Goal: Task Accomplishment & Management: Manage account settings

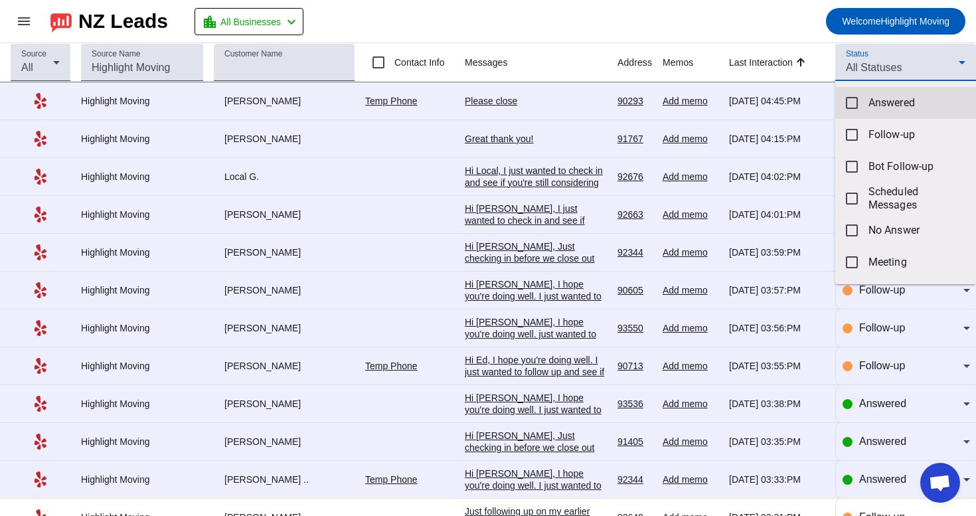
click at [887, 107] on span "Answered" at bounding box center [916, 102] width 97 height 13
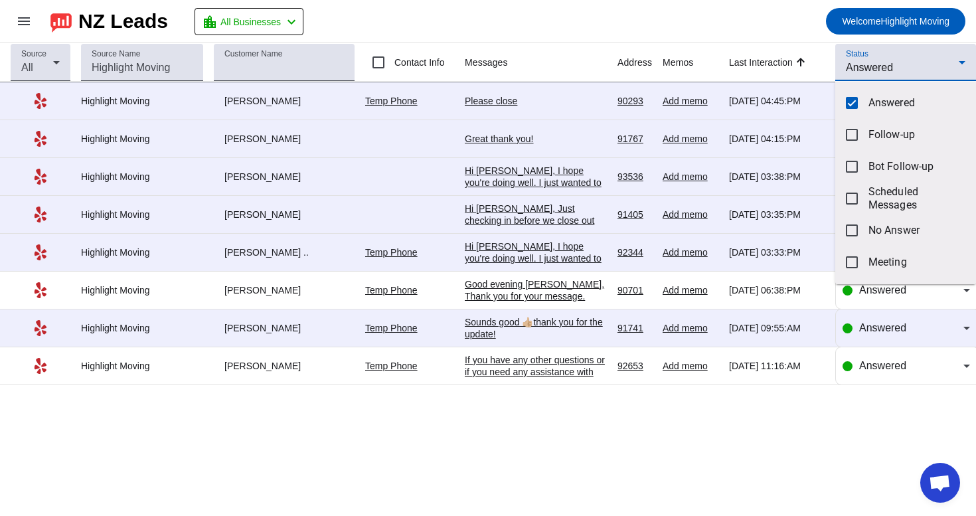
click at [772, 40] on div at bounding box center [488, 258] width 976 height 516
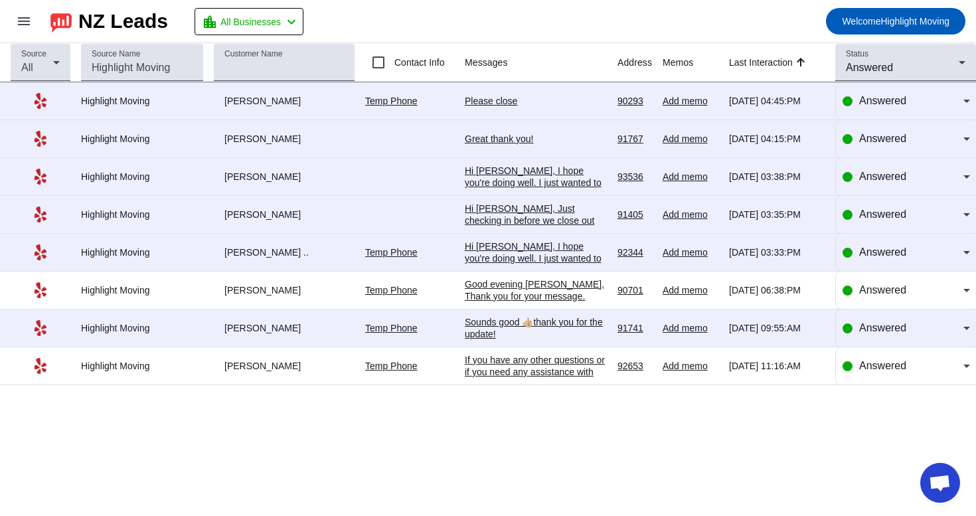
click at [517, 376] on div "If you have any other questions or if you need any assistance with the form, pl…" at bounding box center [536, 372] width 142 height 36
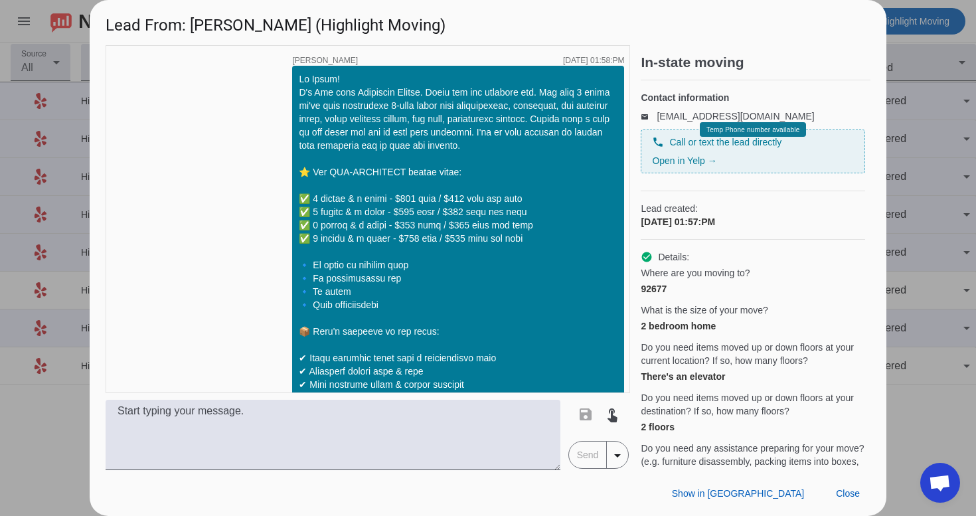
scroll to position [1481, 0]
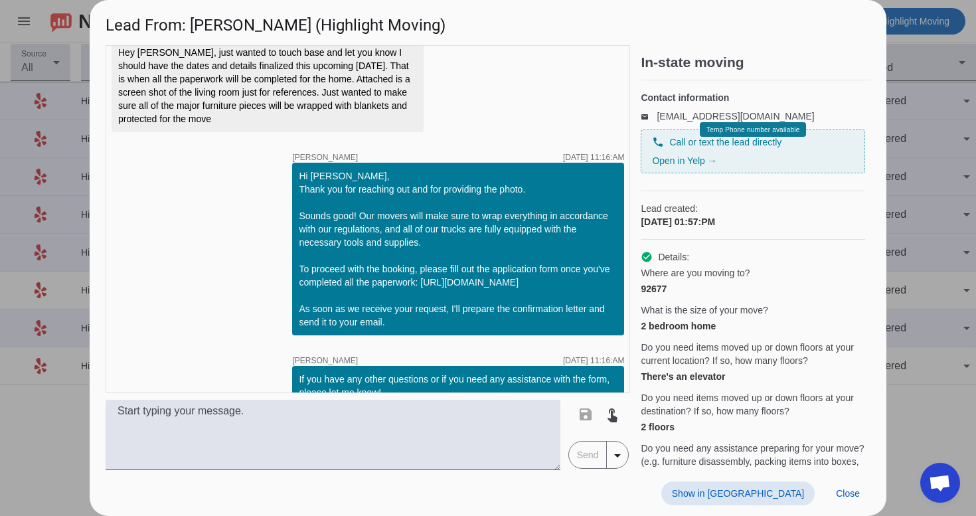
click at [764, 489] on span "Show in [GEOGRAPHIC_DATA]" at bounding box center [738, 493] width 132 height 11
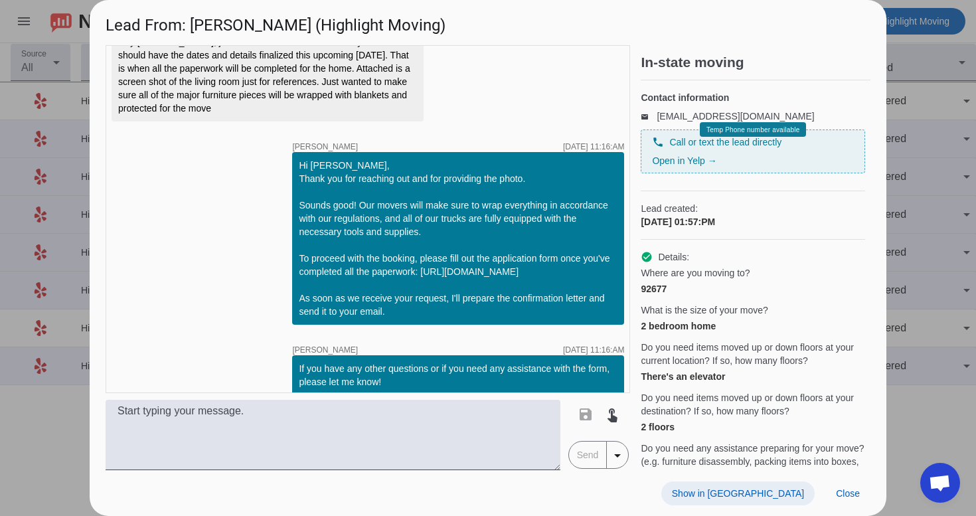
scroll to position [1750, 0]
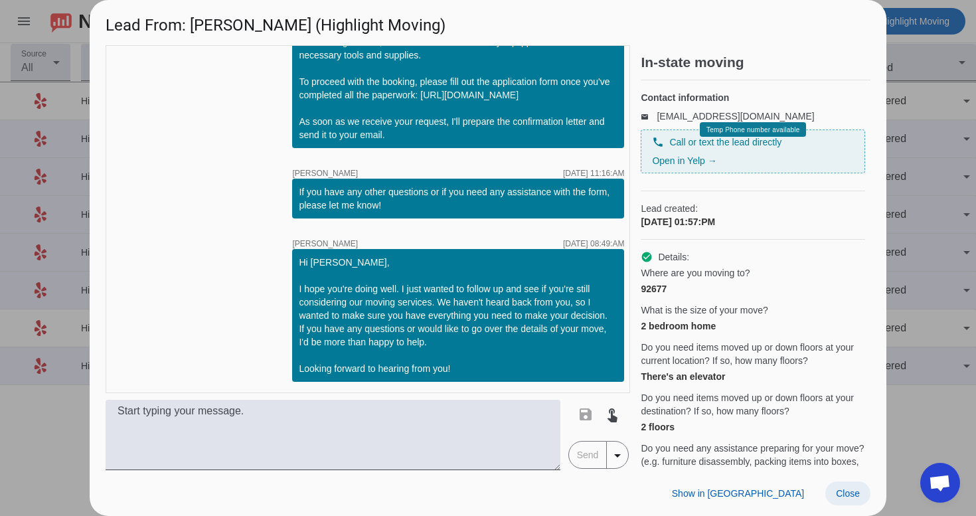
click at [850, 491] on span "Close" at bounding box center [848, 493] width 24 height 11
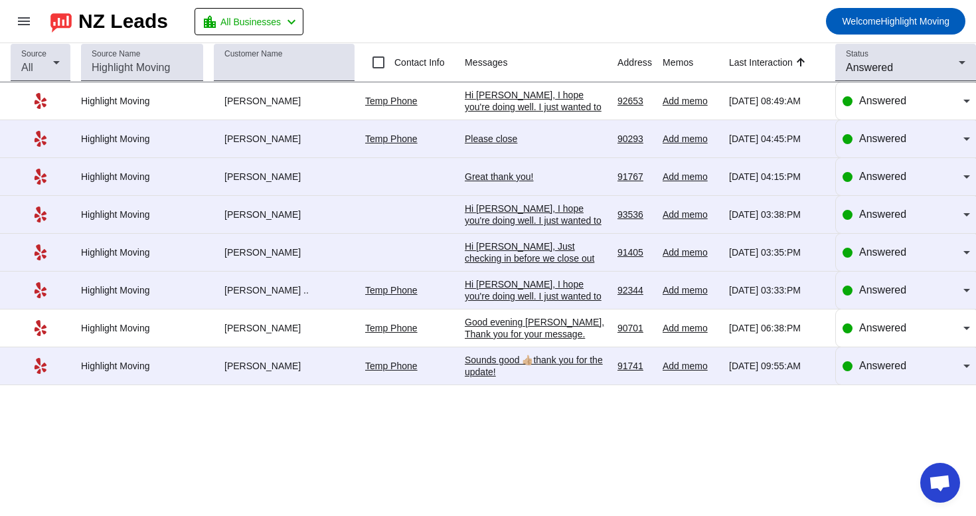
click at [562, 372] on div "Sounds good 👍🏼thank you for the update!" at bounding box center [536, 366] width 142 height 24
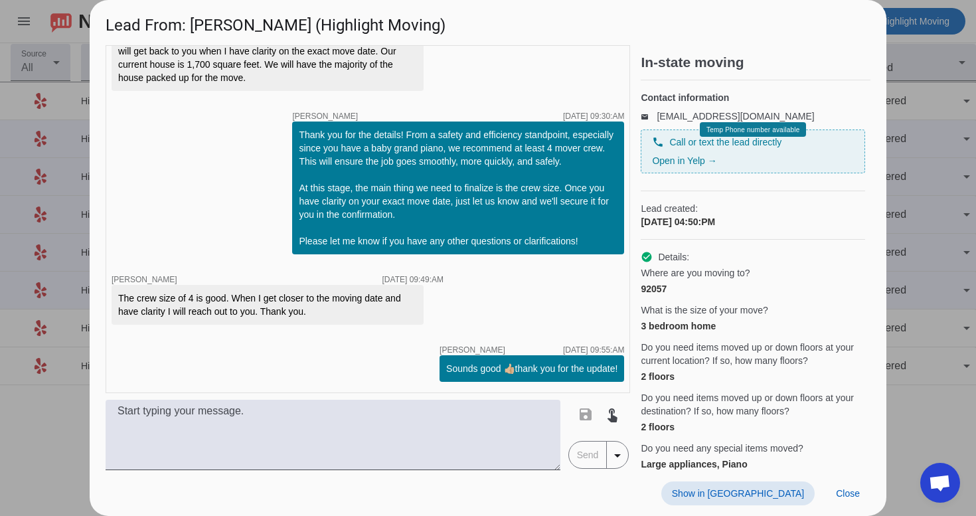
click at [760, 495] on span "Show in [GEOGRAPHIC_DATA]" at bounding box center [738, 493] width 132 height 11
click at [839, 495] on span "Close" at bounding box center [848, 493] width 24 height 11
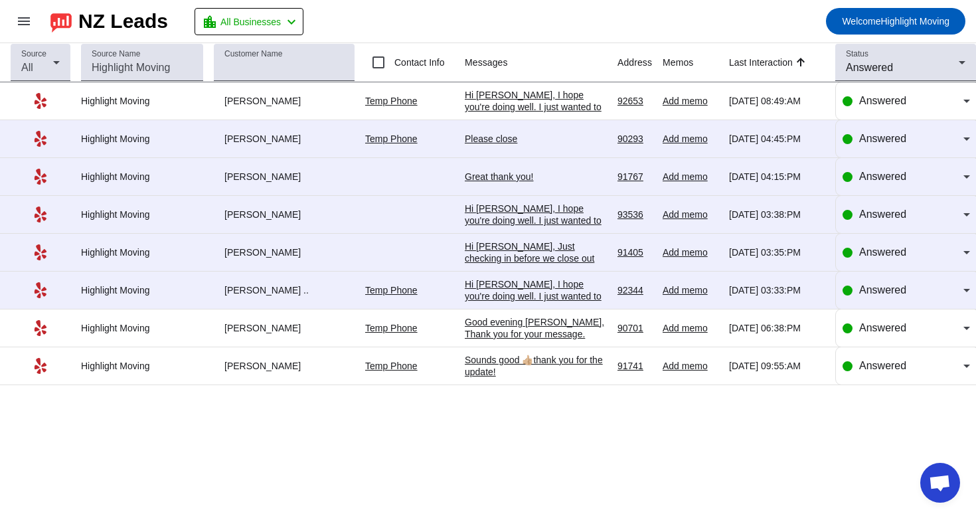
click at [529, 299] on div "Hi [PERSON_NAME], I hope you're doing well. I just wanted to follow up and see …" at bounding box center [536, 355] width 142 height 155
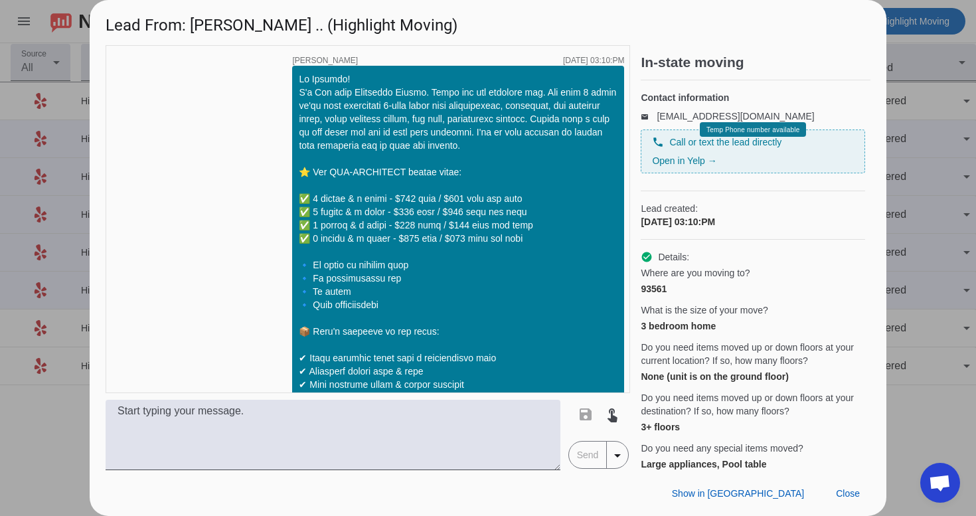
scroll to position [1089, 0]
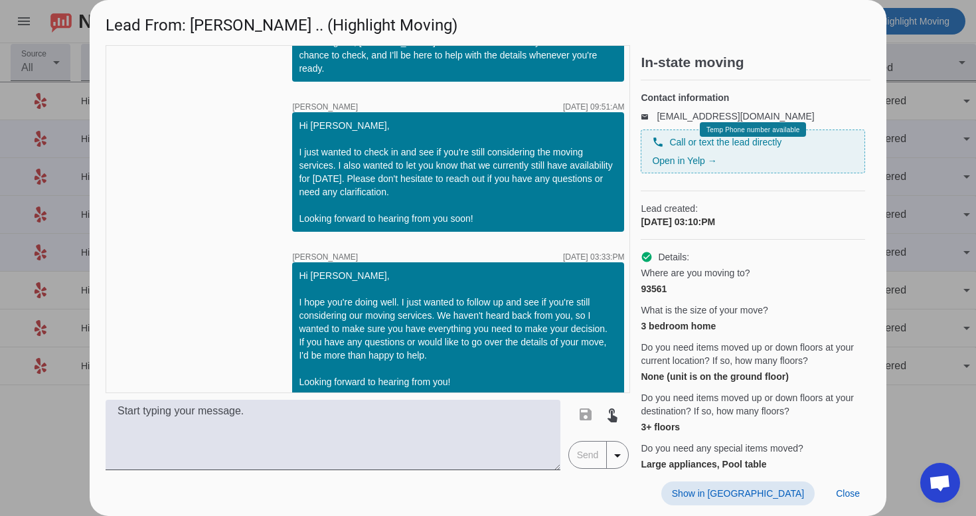
click at [776, 478] on div "Show in Yelp Close" at bounding box center [488, 493] width 797 height 46
click at [774, 495] on span "Show in [GEOGRAPHIC_DATA]" at bounding box center [738, 493] width 132 height 11
click at [864, 489] on span at bounding box center [847, 493] width 45 height 24
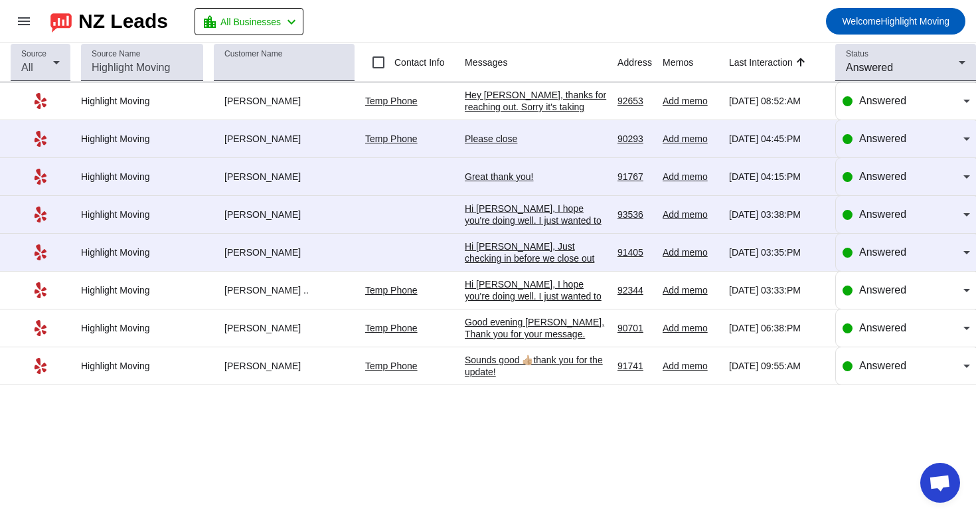
click at [546, 108] on div "Hey Dan, thanks for reaching out. Sorry it's taking longer than expected to get…" at bounding box center [536, 184] width 142 height 191
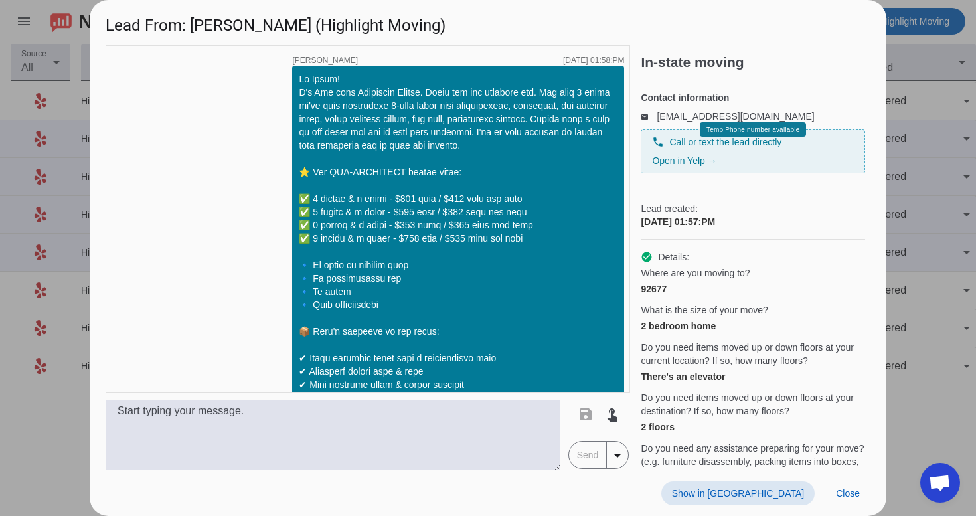
scroll to position [1887, 0]
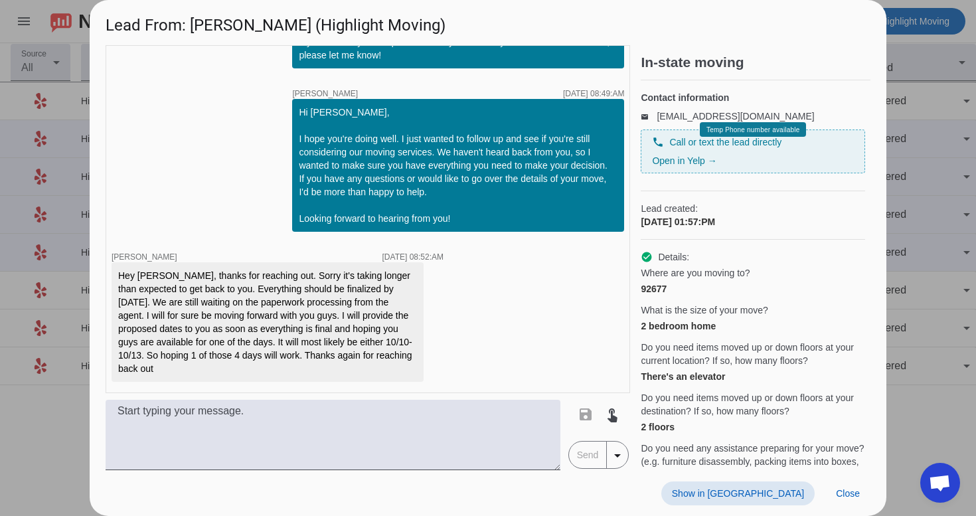
click at [772, 483] on span at bounding box center [737, 493] width 153 height 24
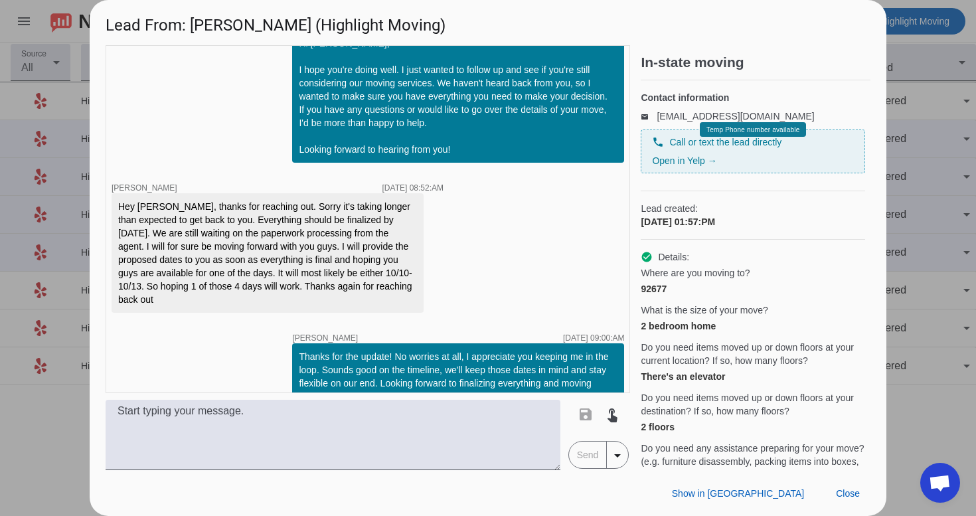
scroll to position [1997, 0]
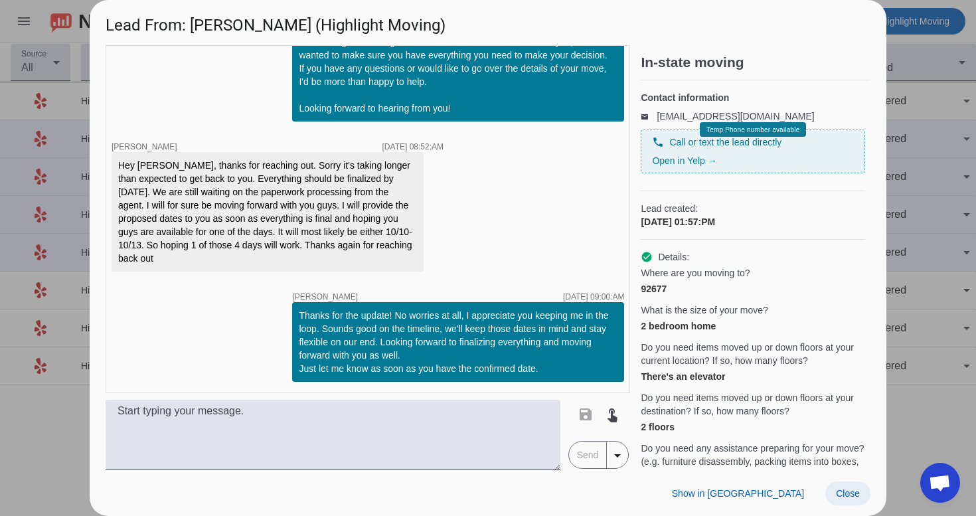
click at [839, 491] on span "Close" at bounding box center [848, 493] width 24 height 11
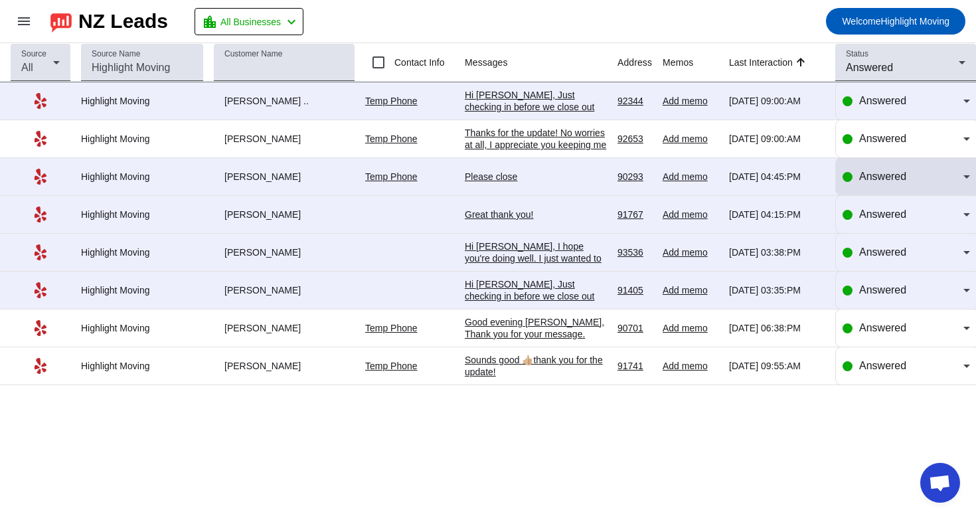
click at [885, 181] on span "Answered" at bounding box center [882, 176] width 47 height 11
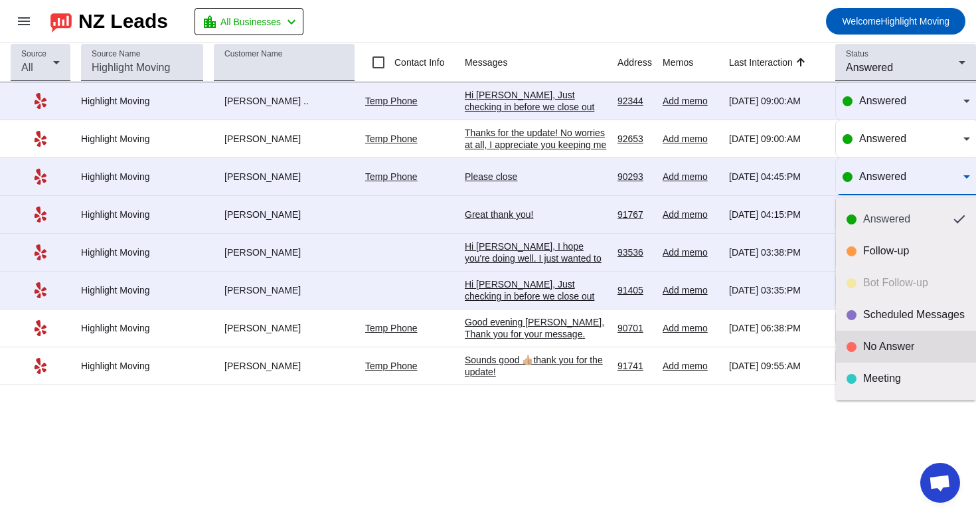
click at [875, 345] on div "No Answer" at bounding box center [914, 346] width 102 height 13
click at [875, 347] on div "Answered" at bounding box center [906, 365] width 127 height 37
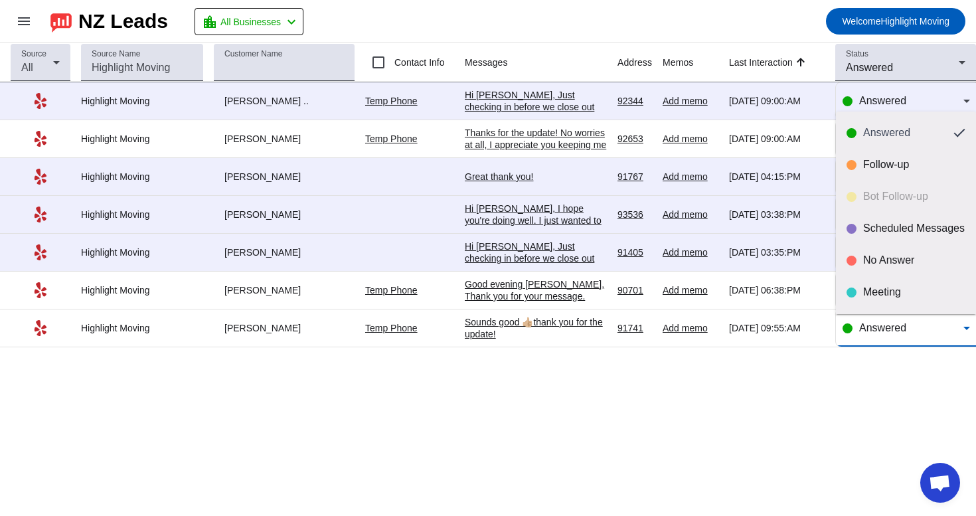
click at [681, 499] on div at bounding box center [488, 258] width 976 height 516
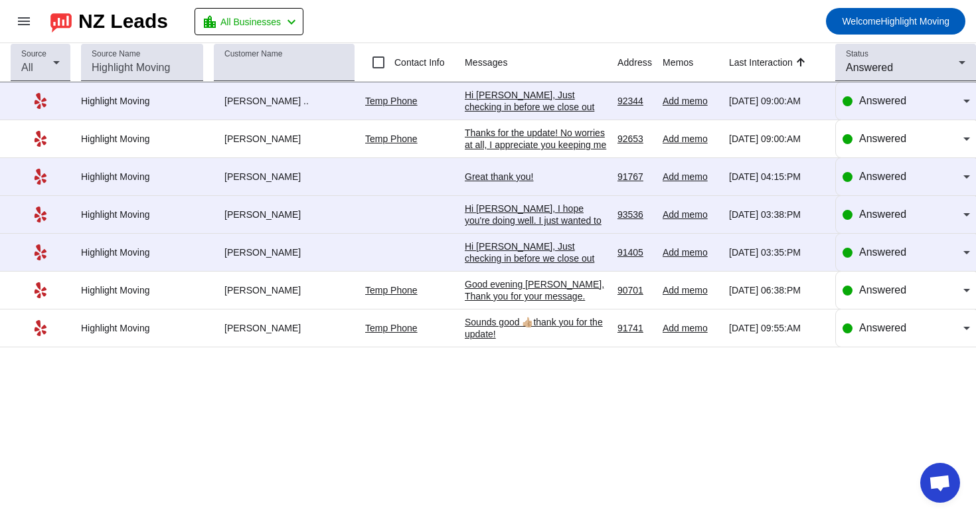
click at [530, 181] on div "Great thank you!" at bounding box center [536, 177] width 142 height 12
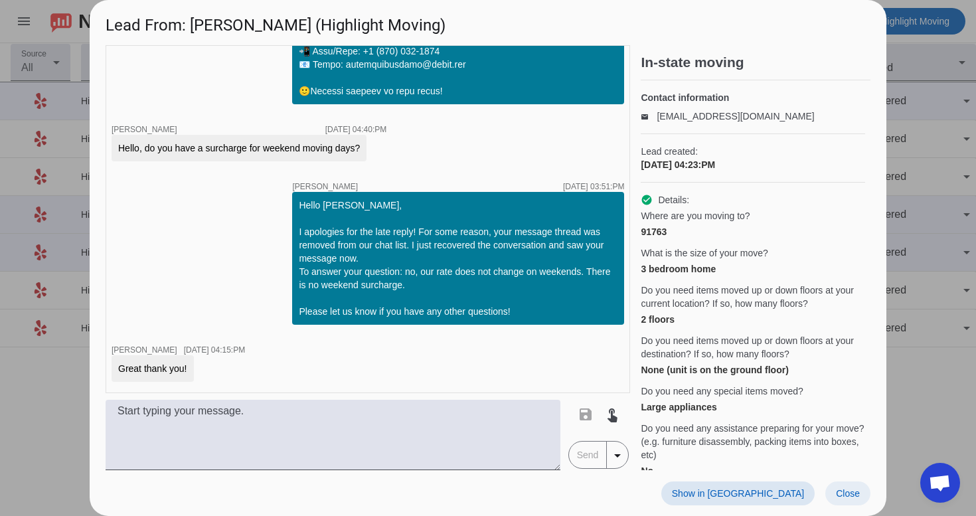
click at [842, 501] on span at bounding box center [847, 493] width 45 height 24
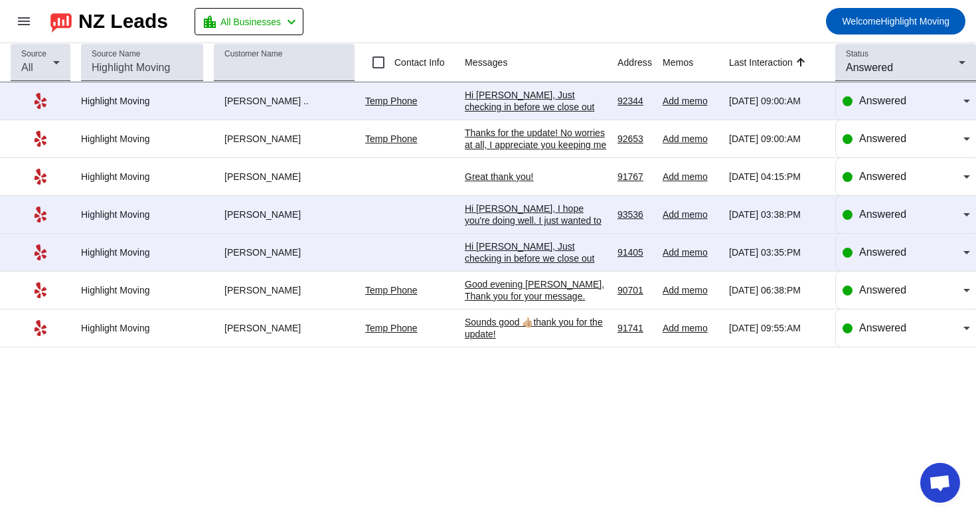
click at [563, 256] on div "Hi [PERSON_NAME], Just checking in before we close out your request. If you're …" at bounding box center [536, 305] width 142 height 131
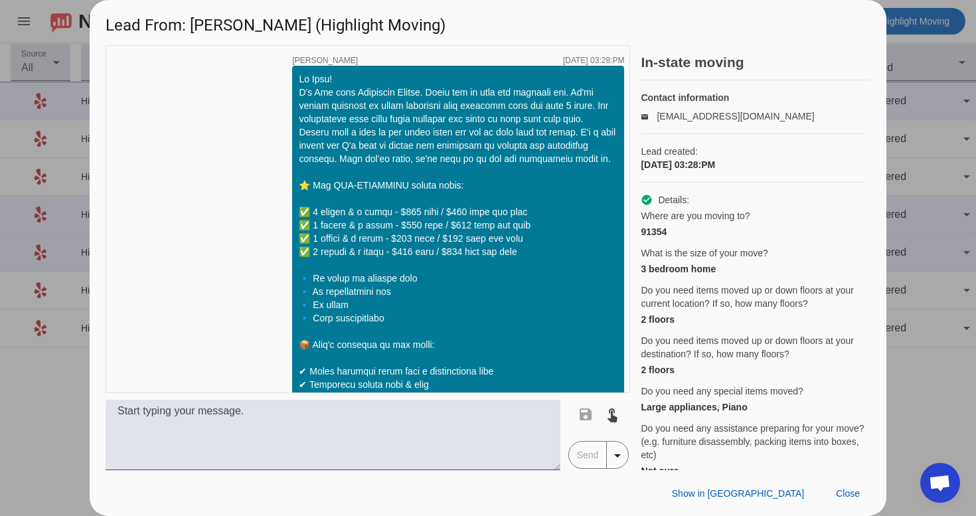
scroll to position [2793, 0]
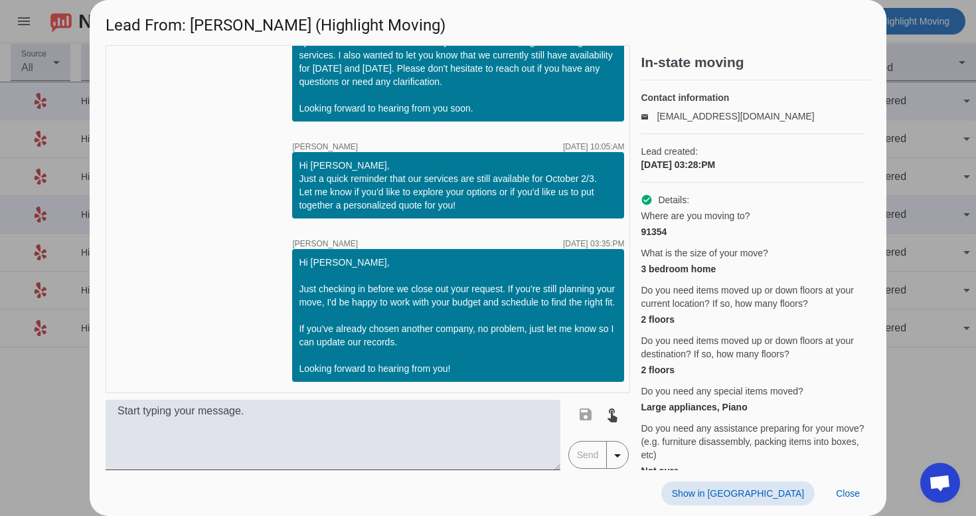
click at [758, 483] on span at bounding box center [737, 493] width 153 height 24
click at [849, 499] on span at bounding box center [847, 493] width 45 height 24
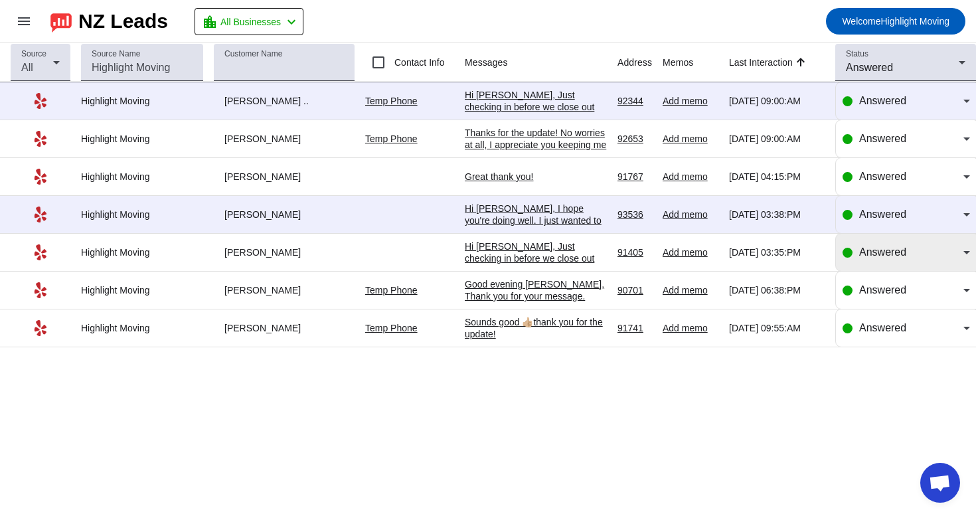
click at [866, 256] on span "Answered" at bounding box center [882, 251] width 47 height 11
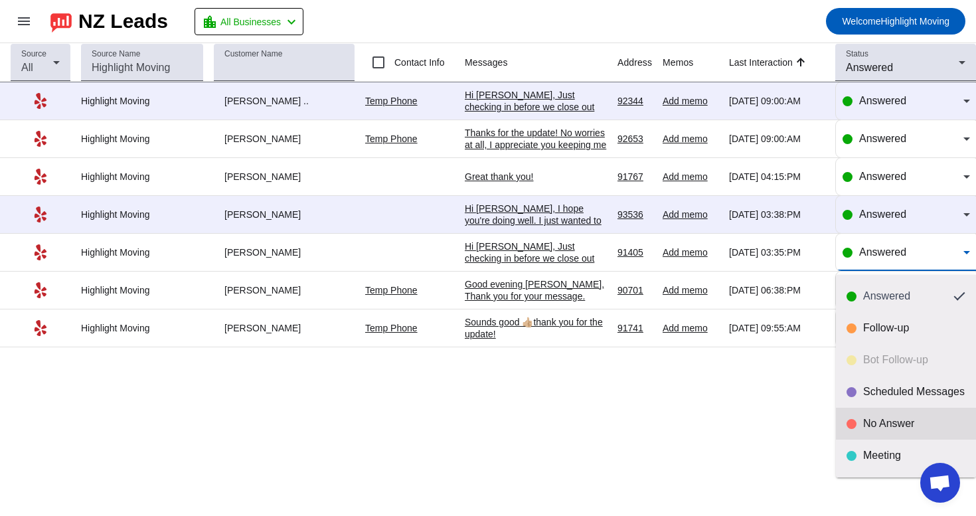
click at [850, 430] on div "No Answer" at bounding box center [906, 423] width 119 height 13
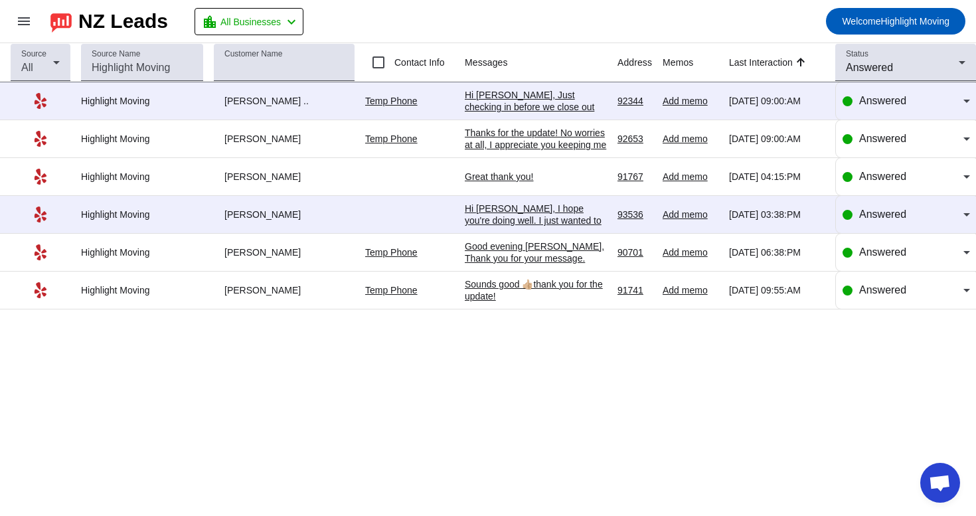
click at [551, 212] on div "Hi Arjay, I hope you're doing well. I just wanted to follow up and see if you'r…" at bounding box center [536, 280] width 142 height 155
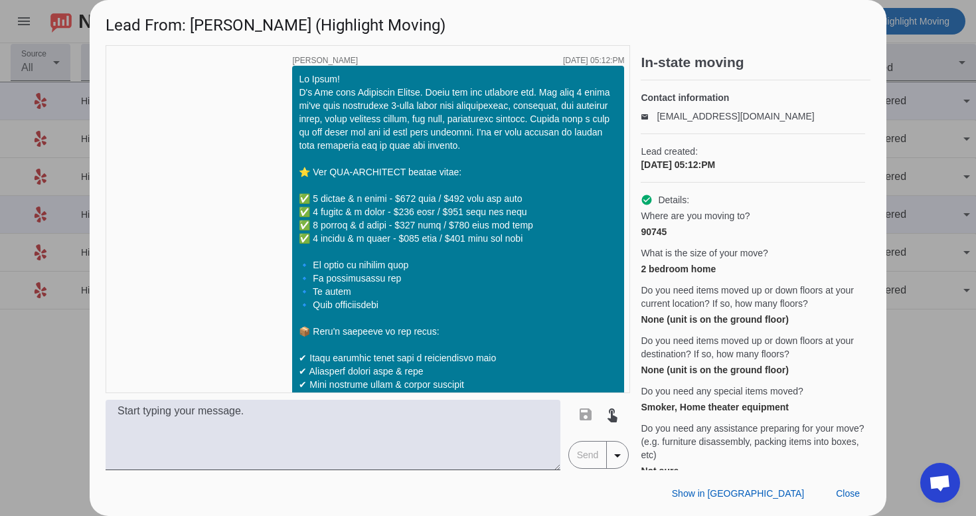
scroll to position [1693, 0]
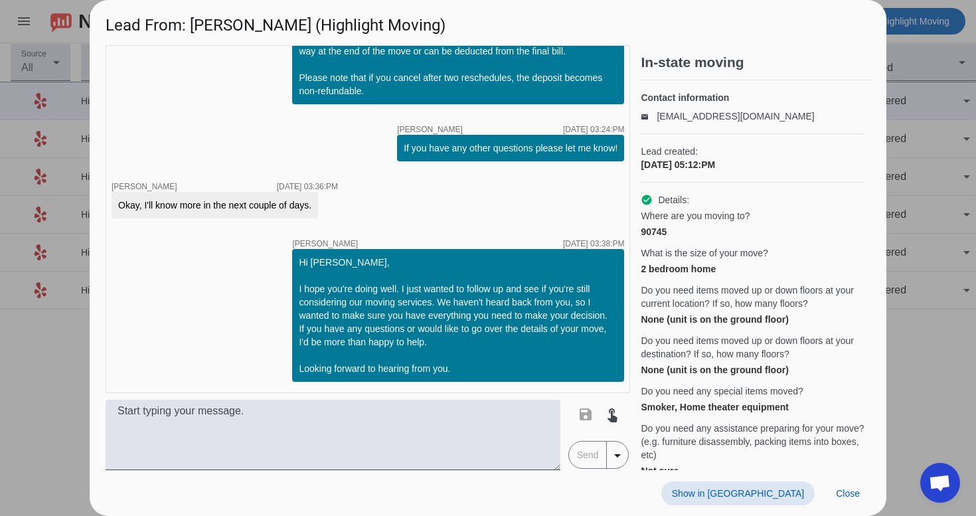
click at [800, 500] on span at bounding box center [737, 493] width 153 height 24
click at [855, 490] on span "Close" at bounding box center [848, 493] width 24 height 11
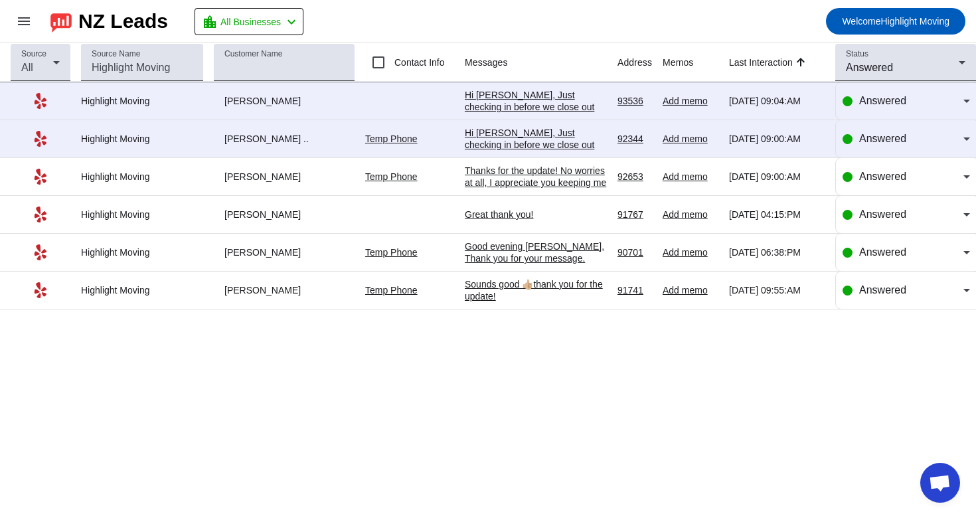
click at [537, 220] on div "Great thank you!" at bounding box center [536, 214] width 142 height 12
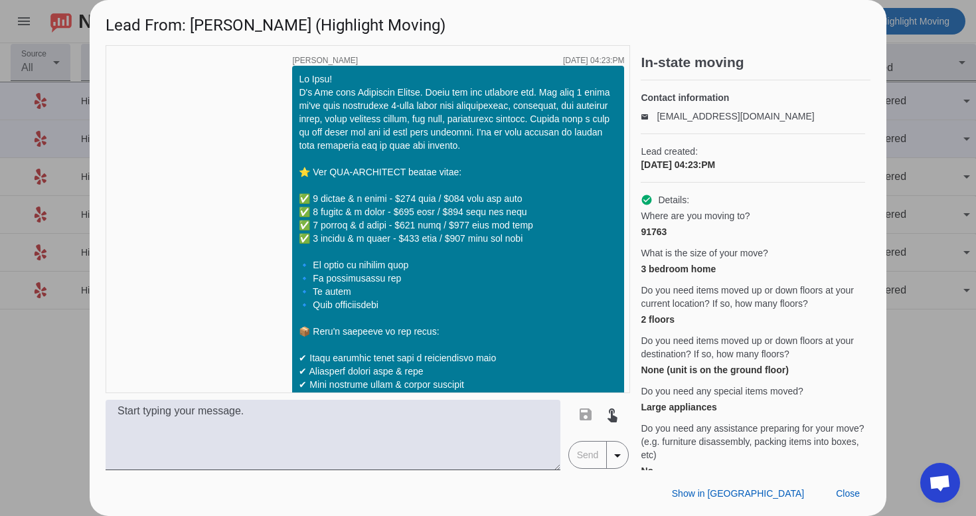
scroll to position [625, 0]
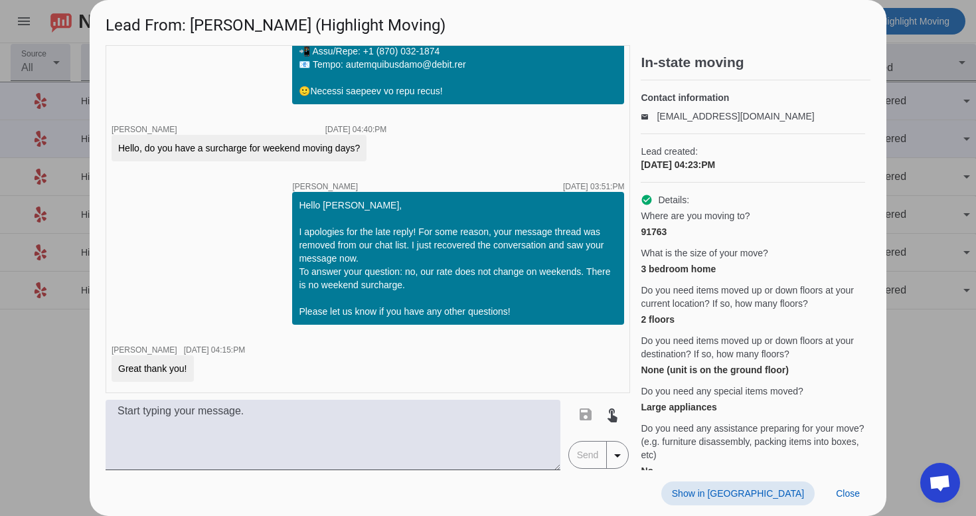
click at [759, 488] on span "Show in [GEOGRAPHIC_DATA]" at bounding box center [738, 493] width 132 height 11
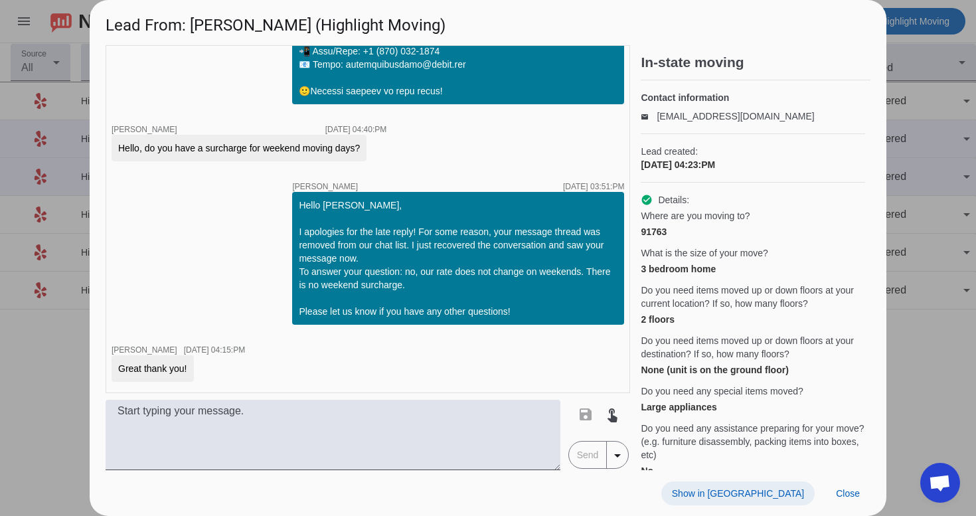
scroll to position [776, 0]
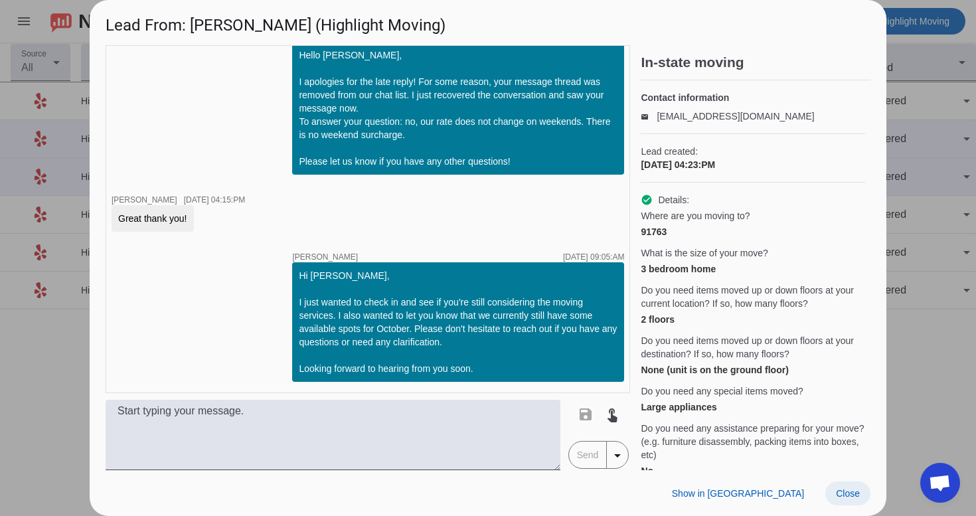
click at [852, 490] on span "Close" at bounding box center [848, 493] width 24 height 11
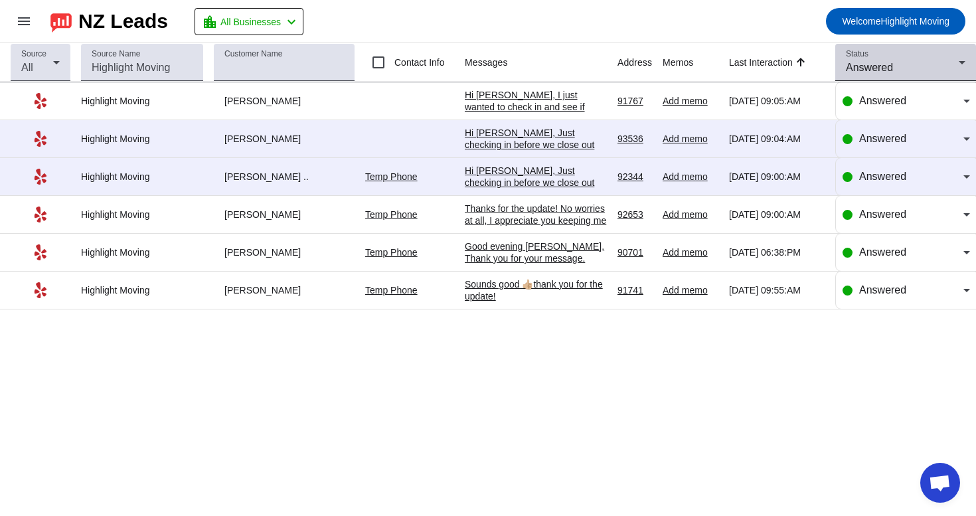
click at [894, 70] on div "Answered" at bounding box center [902, 68] width 113 height 16
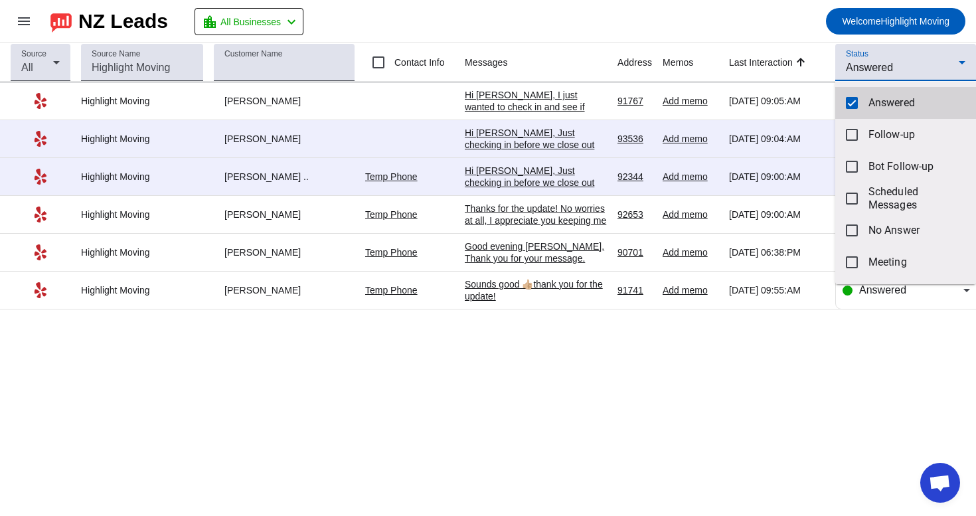
click at [875, 100] on span "Answered" at bounding box center [916, 102] width 97 height 13
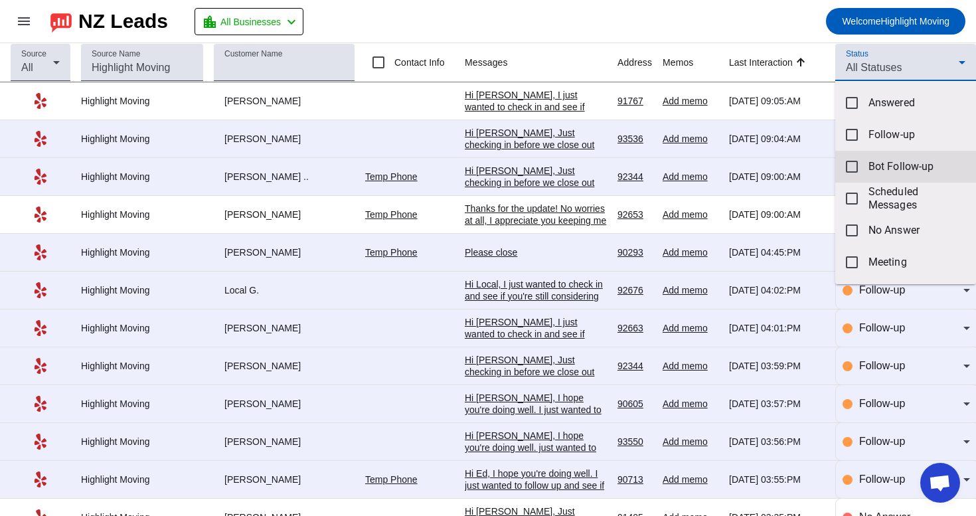
click at [875, 173] on mat-option "Bot Follow-up" at bounding box center [905, 167] width 141 height 32
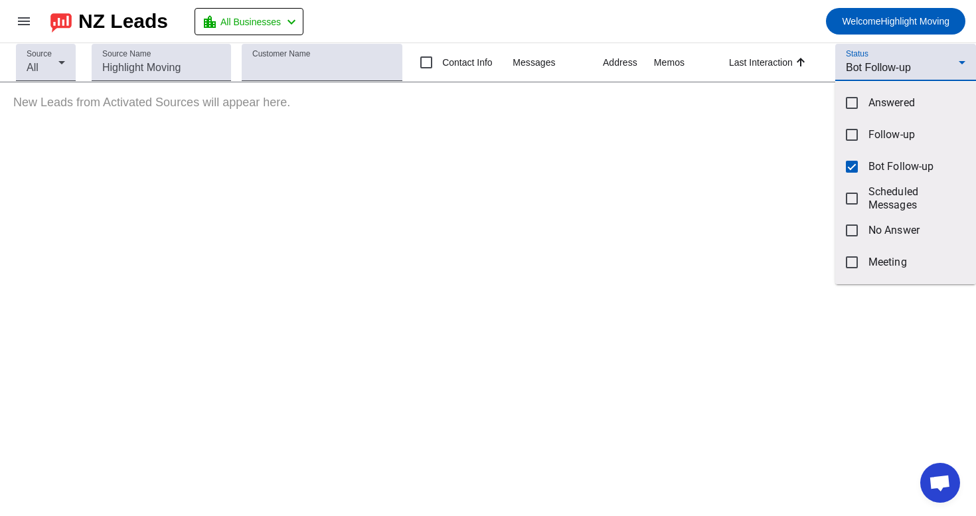
click at [911, 58] on div at bounding box center [488, 258] width 976 height 516
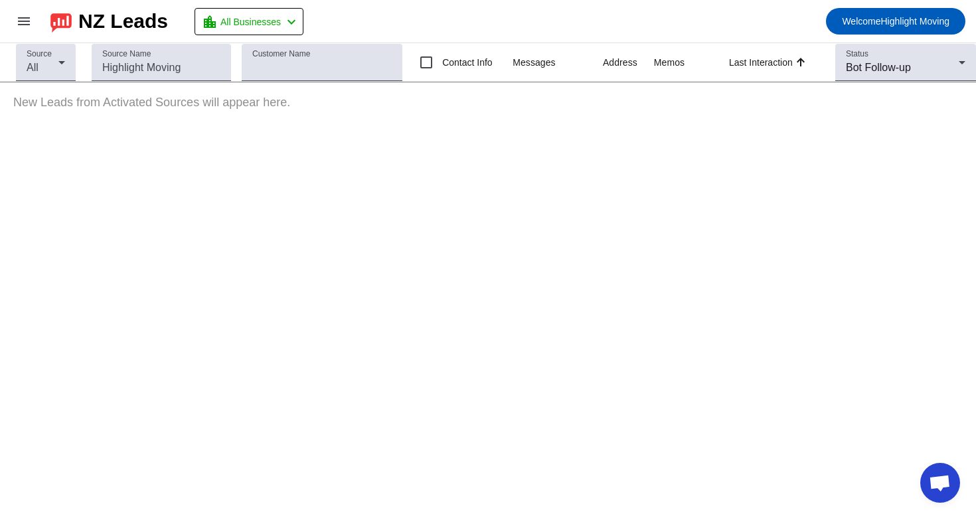
click at [911, 58] on div "Status Bot Follow-up" at bounding box center [906, 62] width 120 height 37
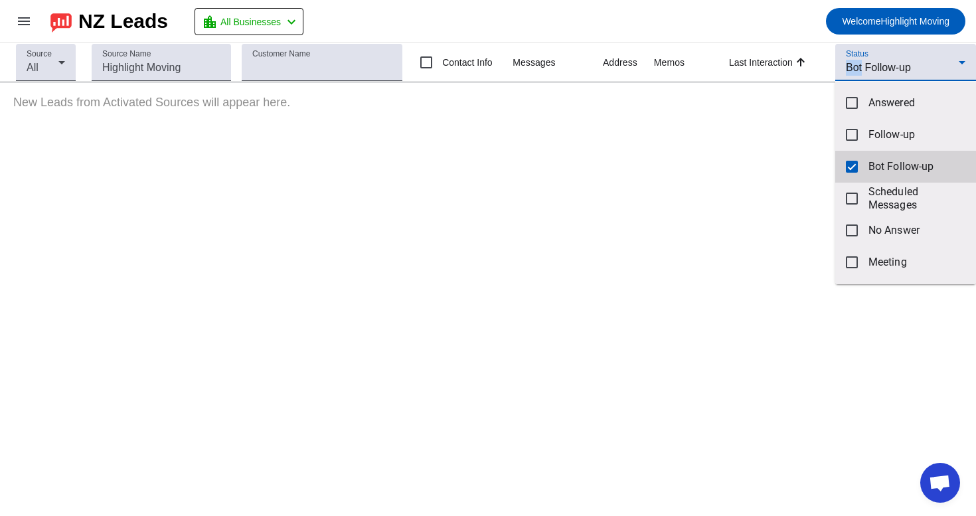
click at [863, 156] on mat-option "Bot Follow-up" at bounding box center [905, 167] width 141 height 32
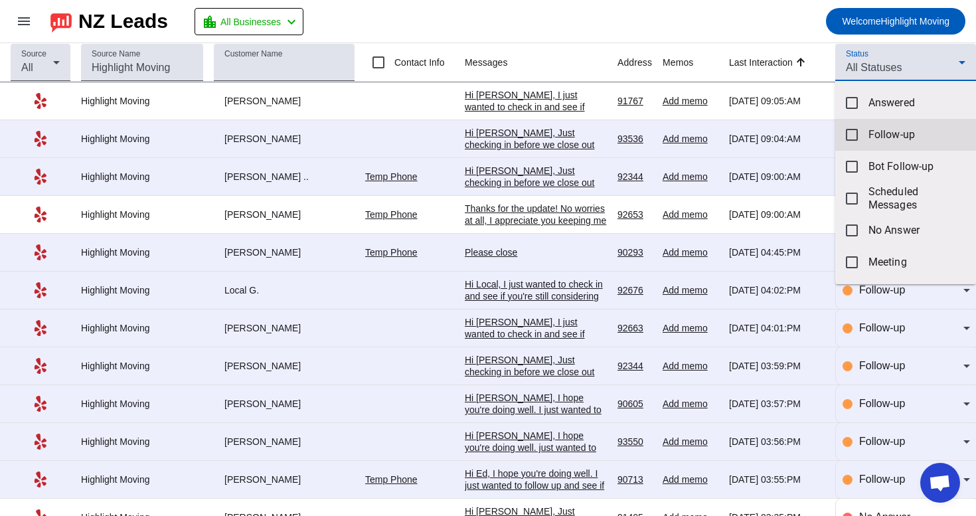
click at [872, 127] on mat-option "Follow-up" at bounding box center [905, 135] width 141 height 32
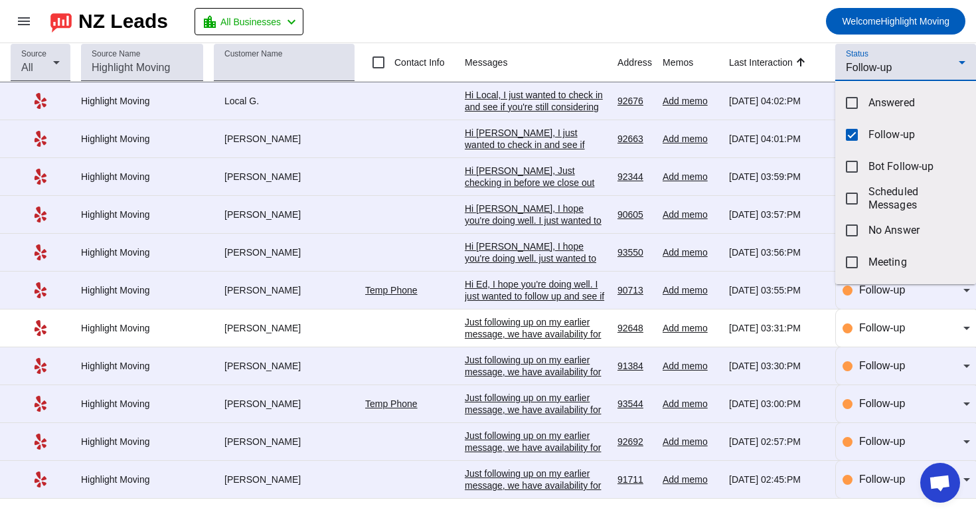
click at [777, 29] on div at bounding box center [488, 258] width 976 height 516
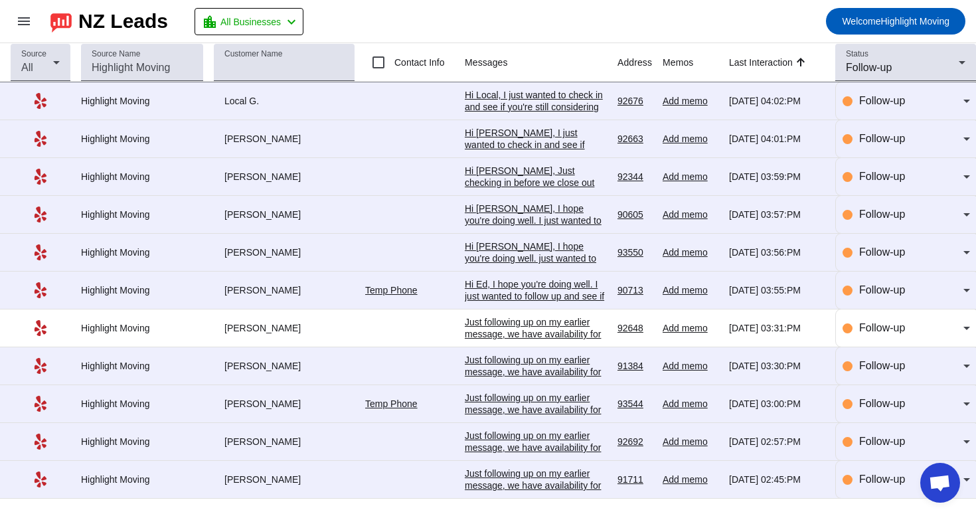
scroll to position [0, 0]
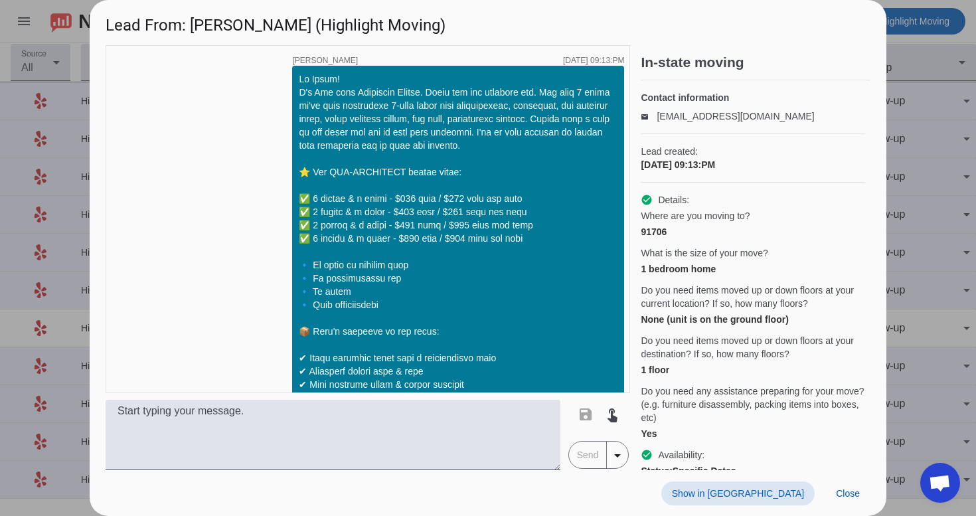
scroll to position [1523, 0]
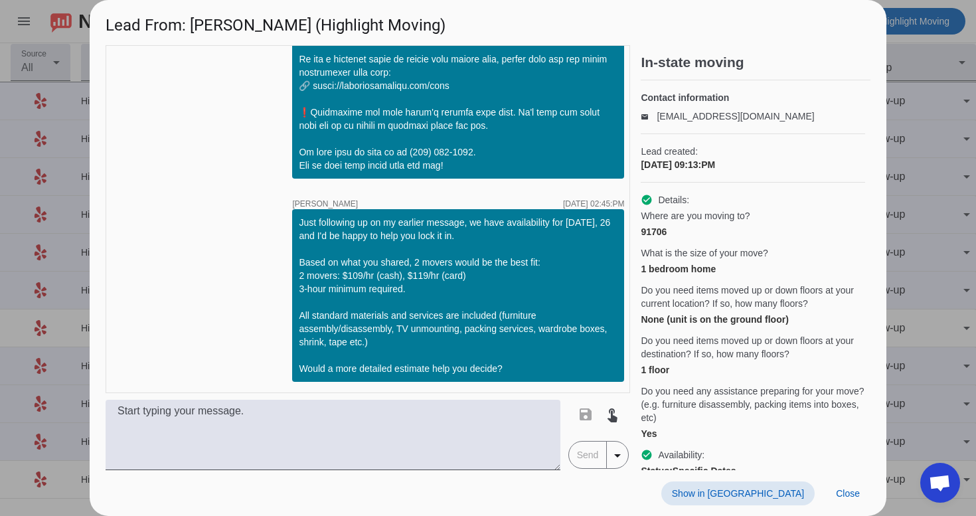
click at [787, 481] on span at bounding box center [737, 493] width 153 height 24
click at [852, 497] on span "Close" at bounding box center [848, 493] width 24 height 11
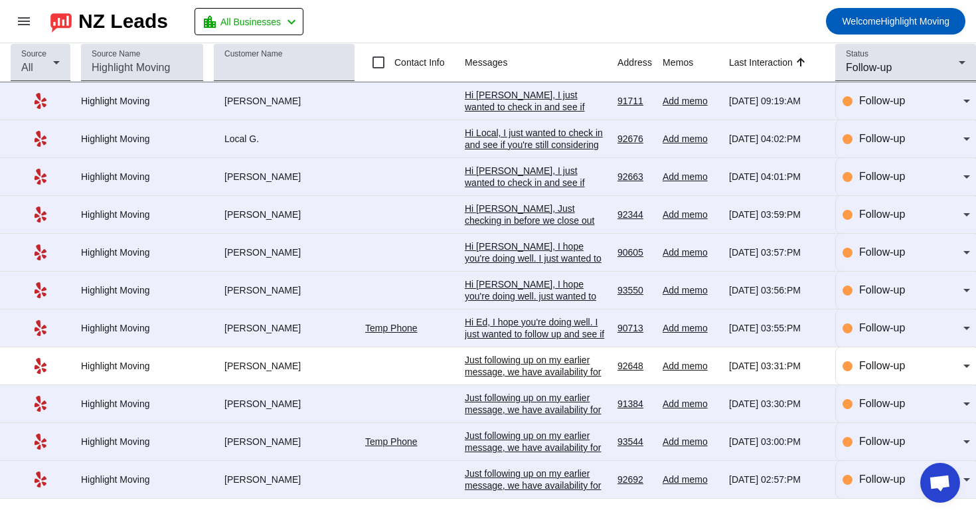
scroll to position [0, 0]
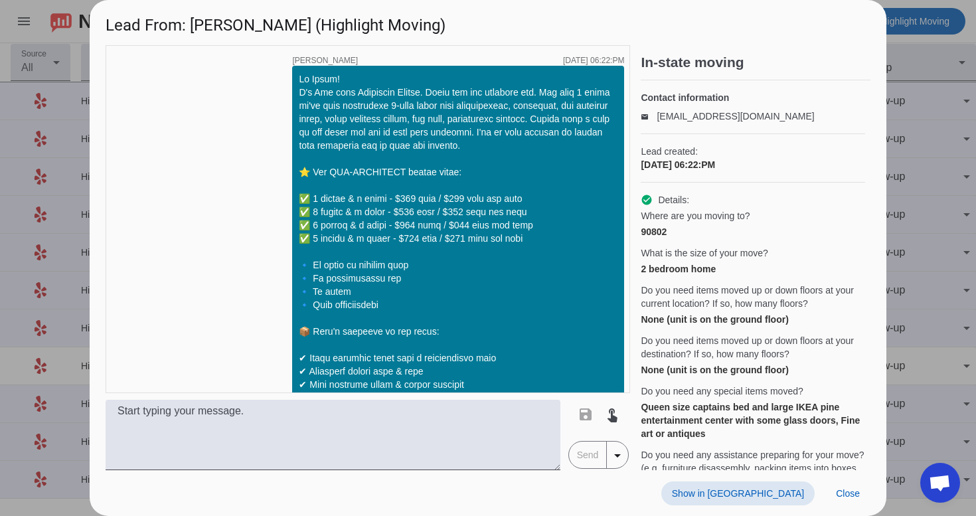
scroll to position [1523, 0]
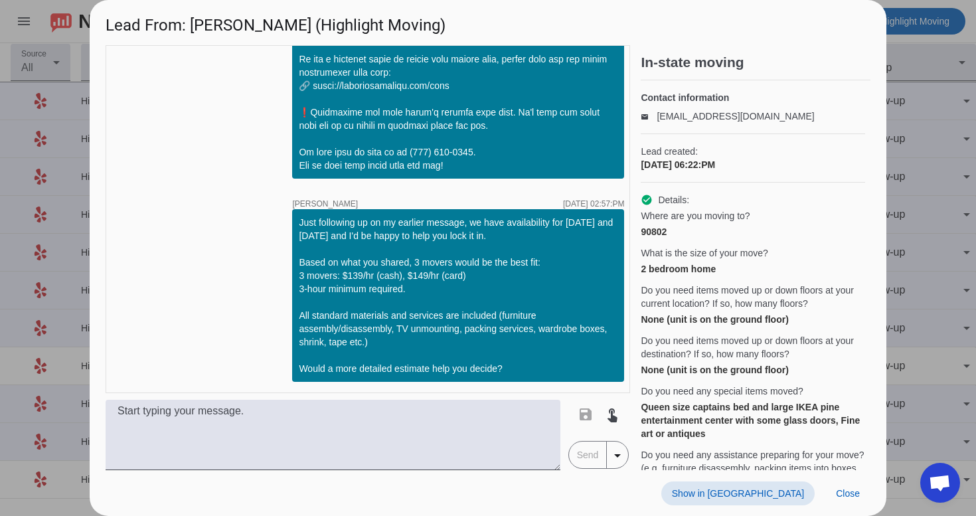
click at [775, 493] on span "Show in [GEOGRAPHIC_DATA]" at bounding box center [738, 493] width 132 height 11
click at [867, 484] on span at bounding box center [847, 493] width 45 height 24
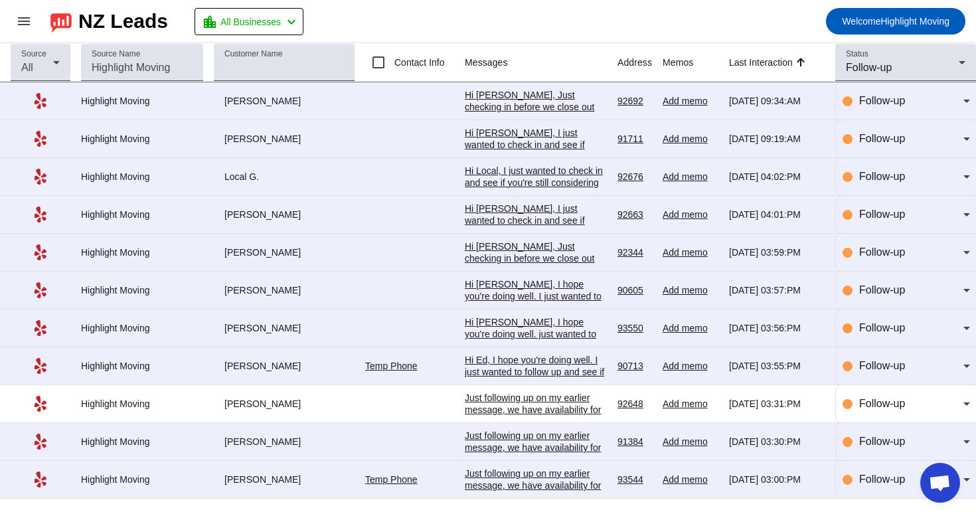
scroll to position [0, 0]
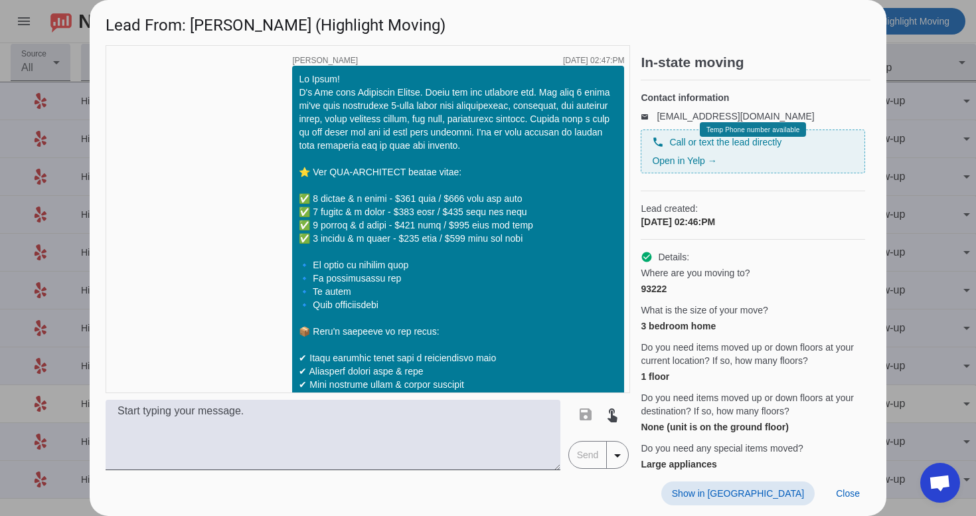
scroll to position [1094, 0]
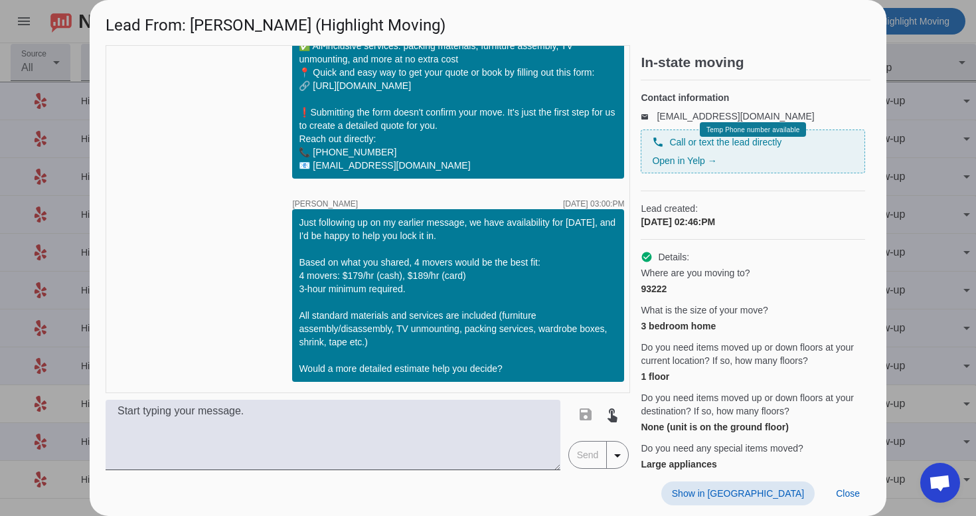
click at [764, 491] on span "Show in [GEOGRAPHIC_DATA]" at bounding box center [738, 493] width 132 height 11
click at [855, 492] on span "Close" at bounding box center [848, 493] width 24 height 11
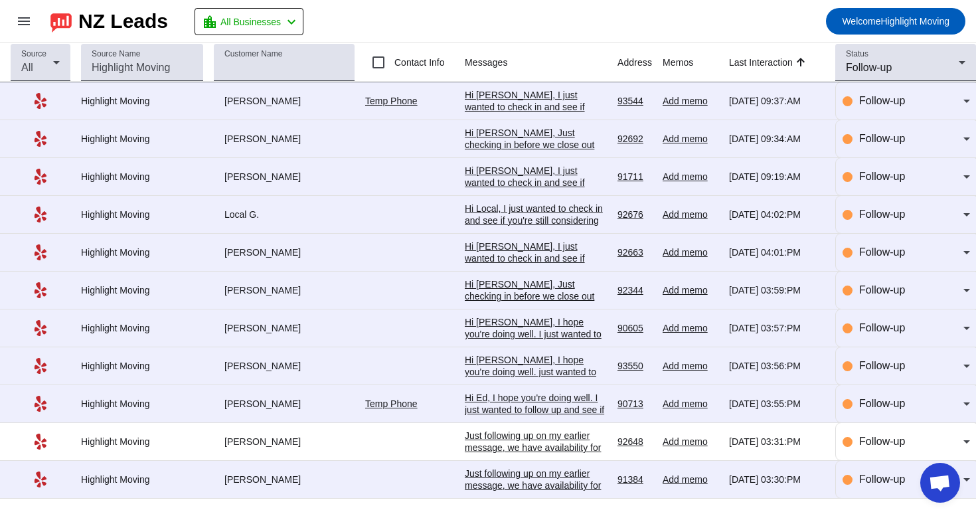
scroll to position [0, 0]
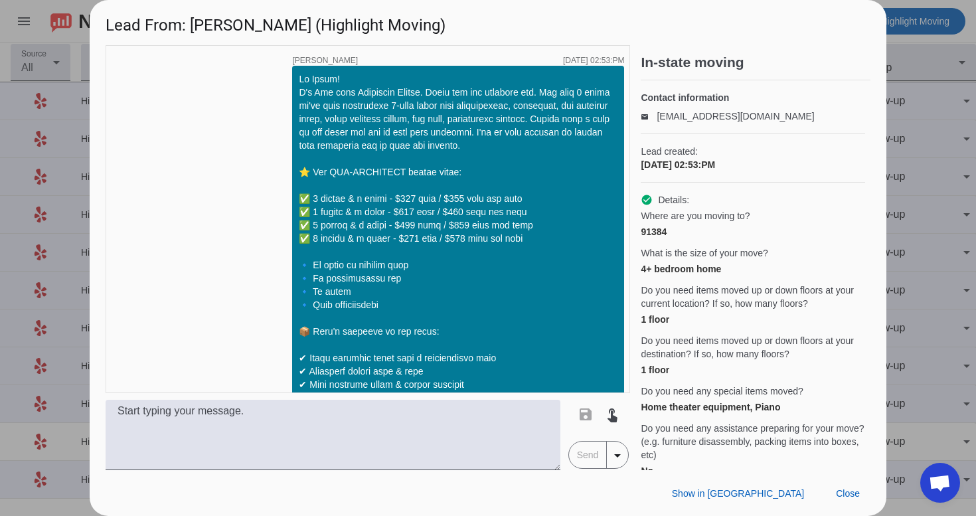
scroll to position [1121, 0]
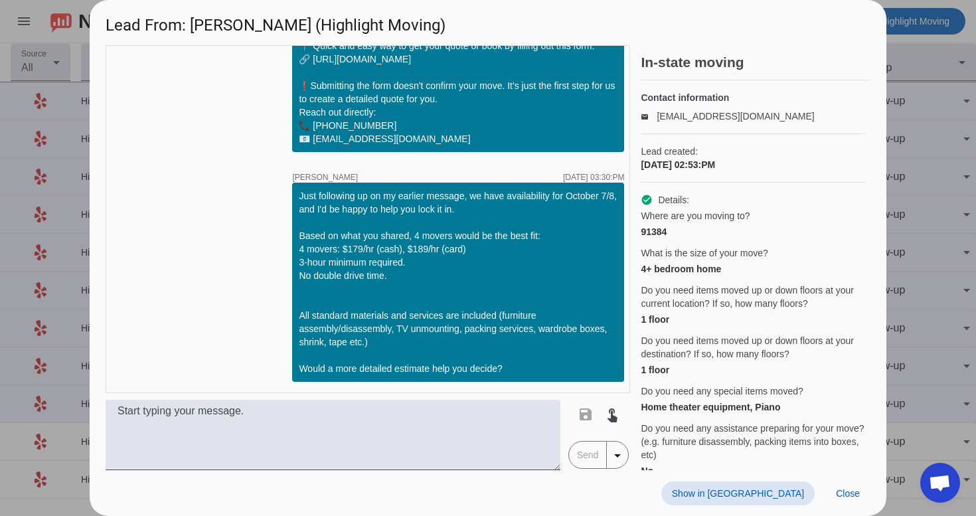
click at [787, 496] on span "Show in [GEOGRAPHIC_DATA]" at bounding box center [738, 493] width 132 height 11
click at [847, 501] on span at bounding box center [847, 493] width 45 height 24
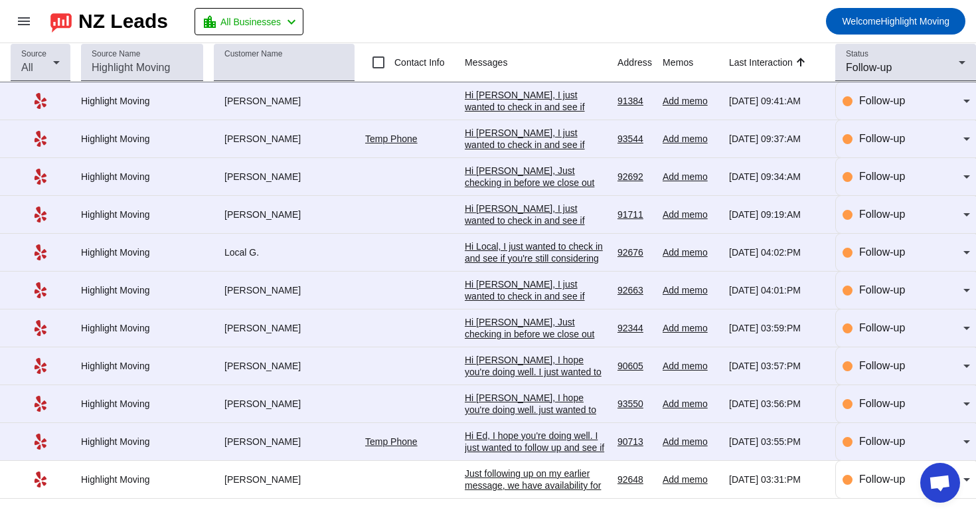
scroll to position [0, 0]
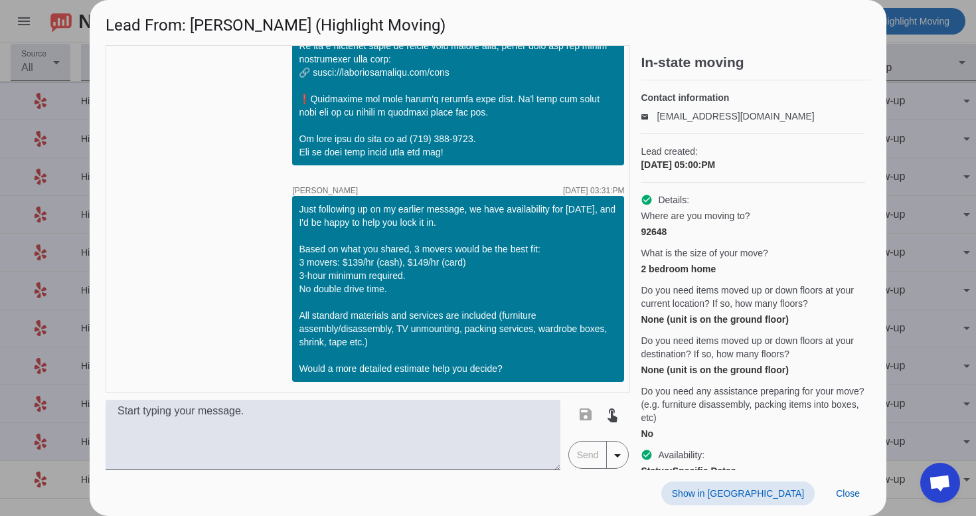
click at [754, 497] on span "Show in [GEOGRAPHIC_DATA]" at bounding box center [738, 493] width 132 height 11
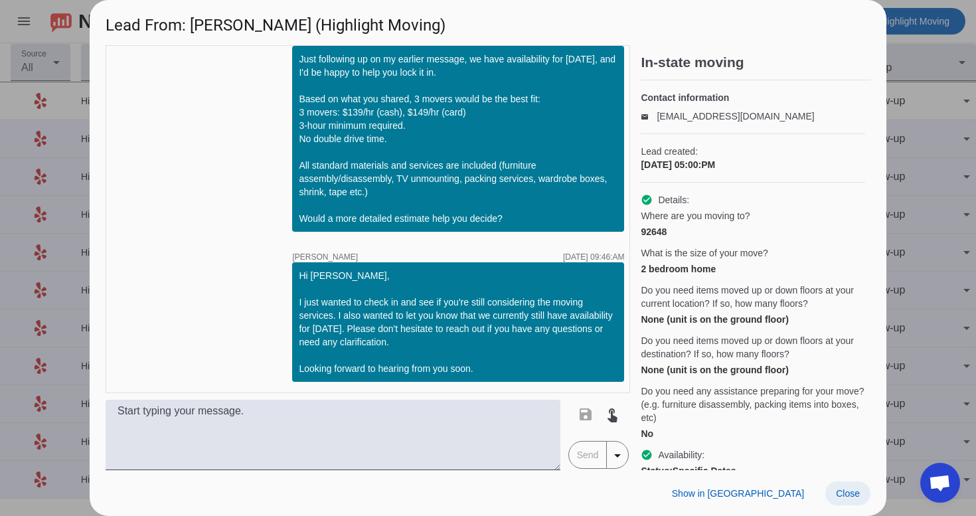
click at [858, 482] on span at bounding box center [847, 493] width 45 height 24
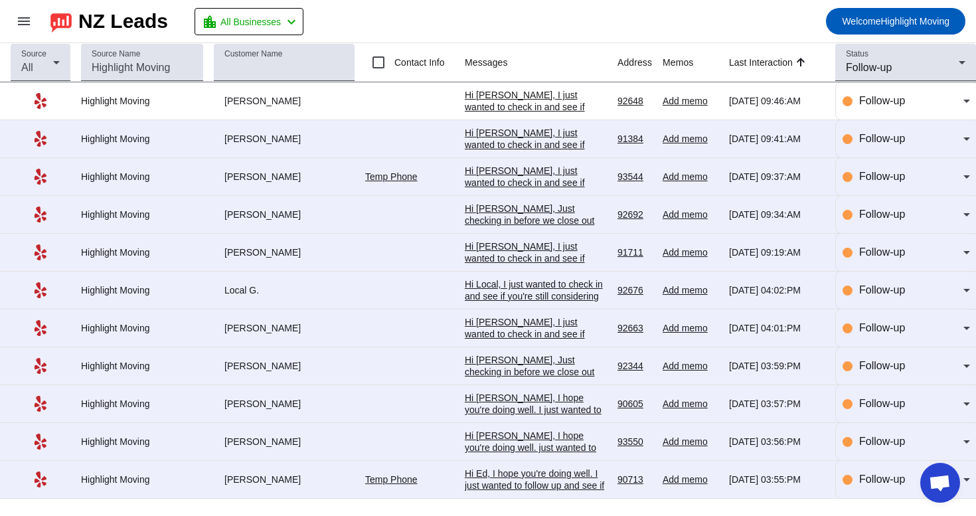
scroll to position [0, 0]
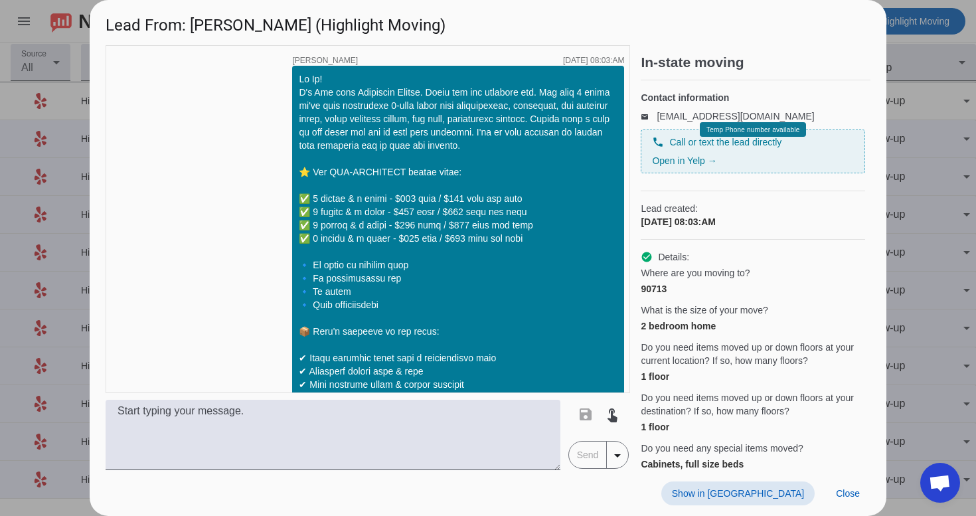
scroll to position [1447, 0]
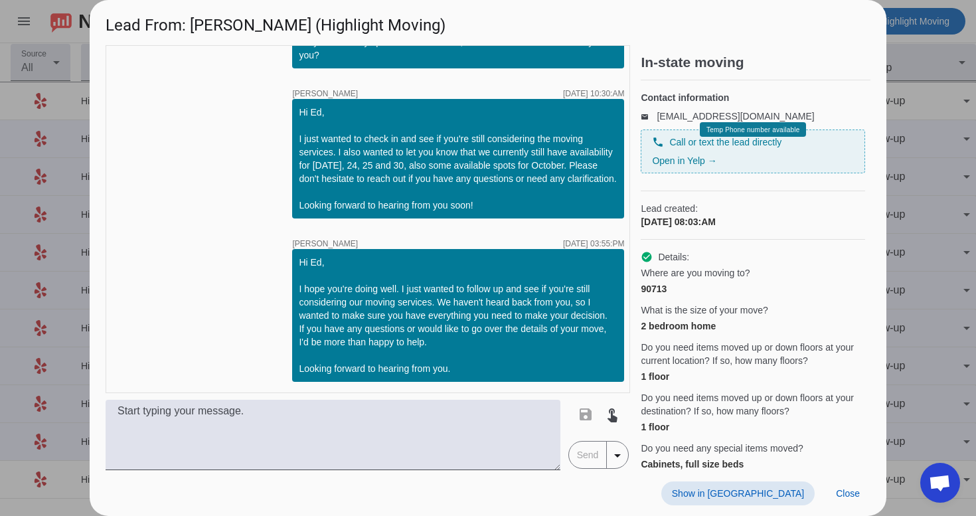
click at [789, 491] on span "Show in [GEOGRAPHIC_DATA]" at bounding box center [738, 493] width 132 height 11
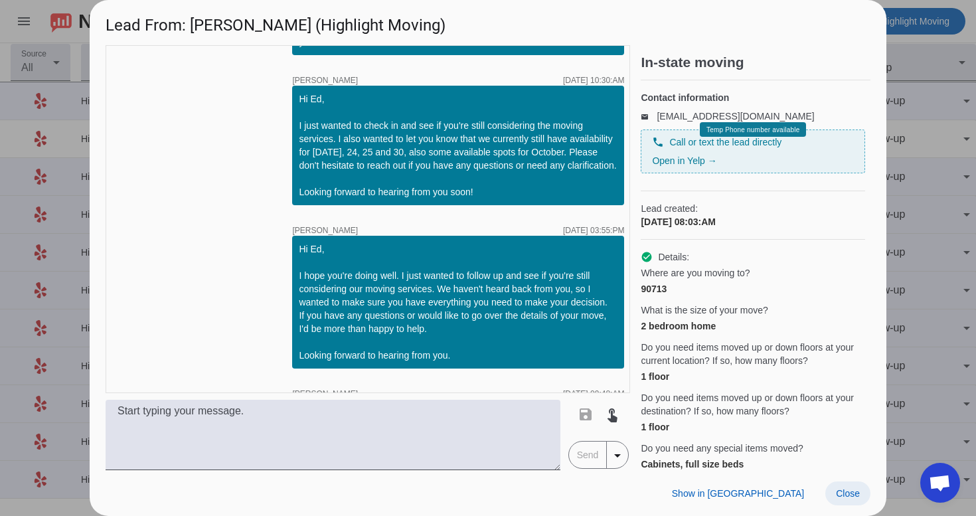
scroll to position [1624, 0]
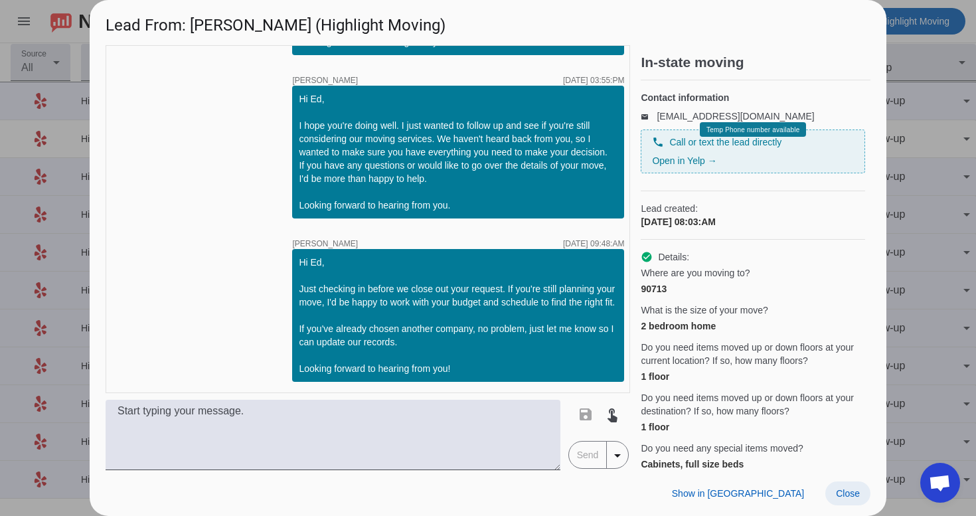
click at [851, 497] on span "Close" at bounding box center [848, 493] width 24 height 11
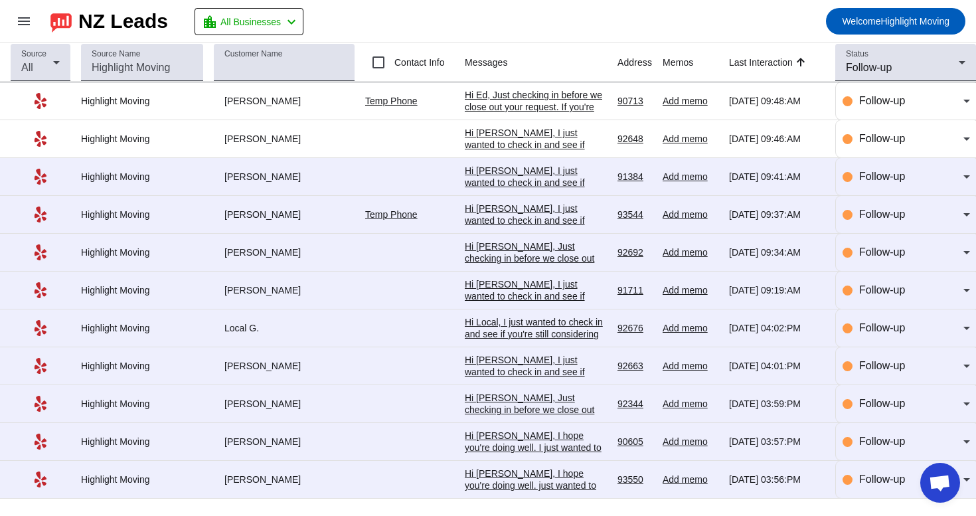
scroll to position [0, 0]
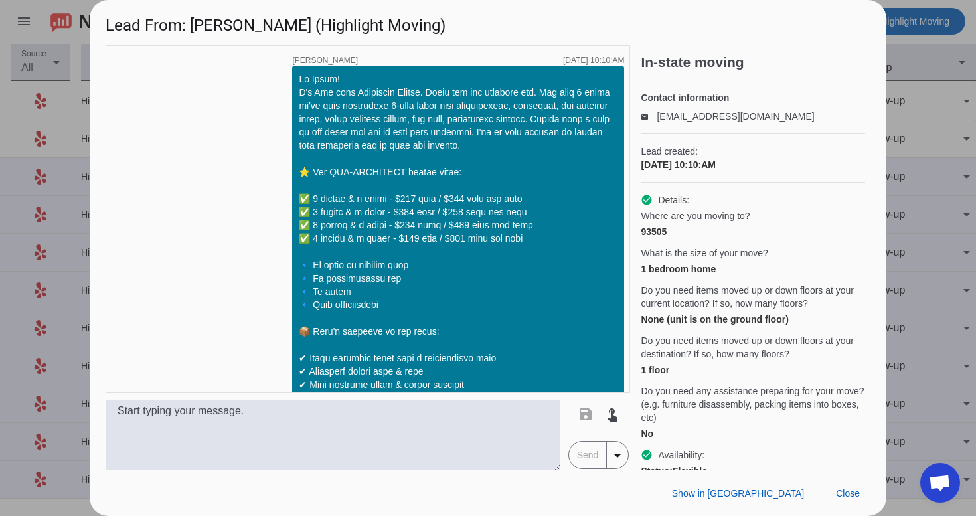
scroll to position [1434, 0]
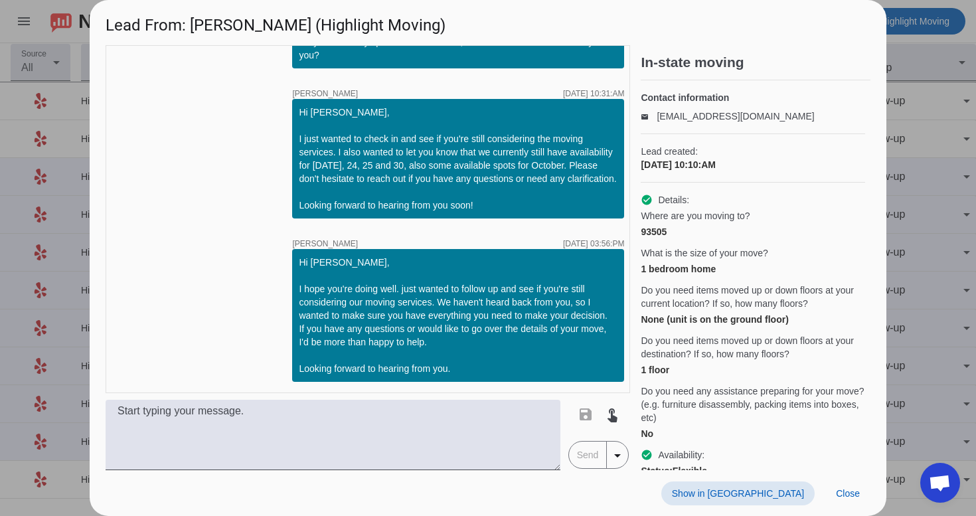
click at [761, 495] on span "Show in [GEOGRAPHIC_DATA]" at bounding box center [738, 493] width 132 height 11
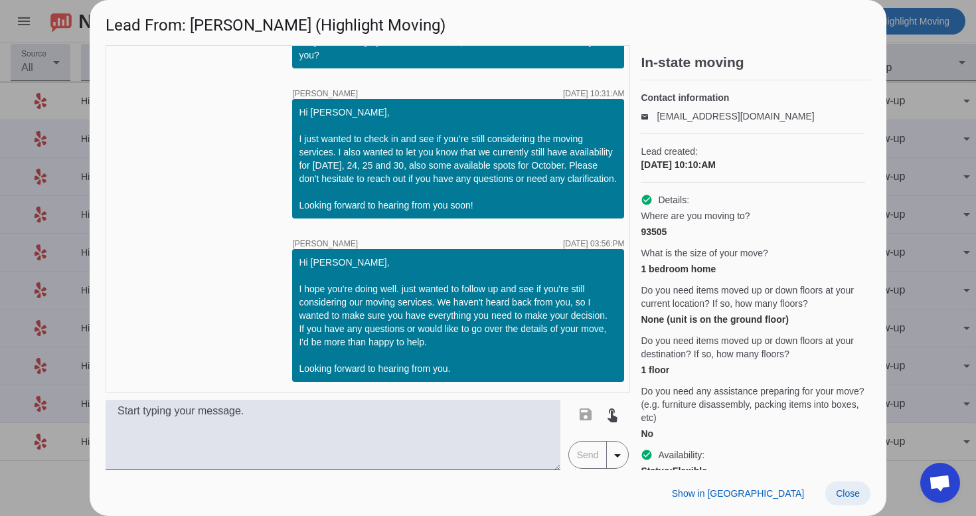
click at [843, 494] on span "Close" at bounding box center [848, 493] width 24 height 11
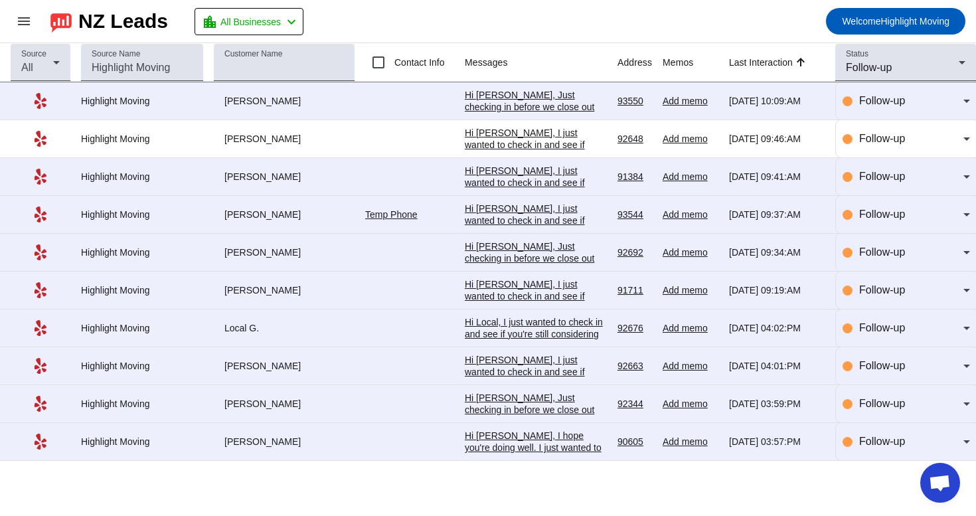
click at [587, 444] on div "Hi [PERSON_NAME], I hope you're doing well. I just wanted to follow up and see …" at bounding box center [536, 507] width 142 height 155
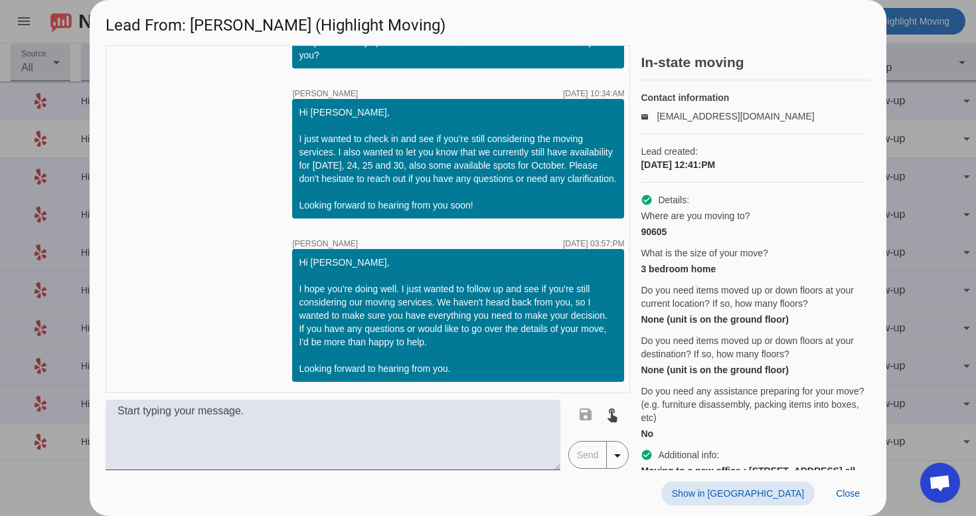
click at [785, 501] on span at bounding box center [737, 493] width 153 height 24
click at [849, 491] on span "Close" at bounding box center [848, 493] width 24 height 11
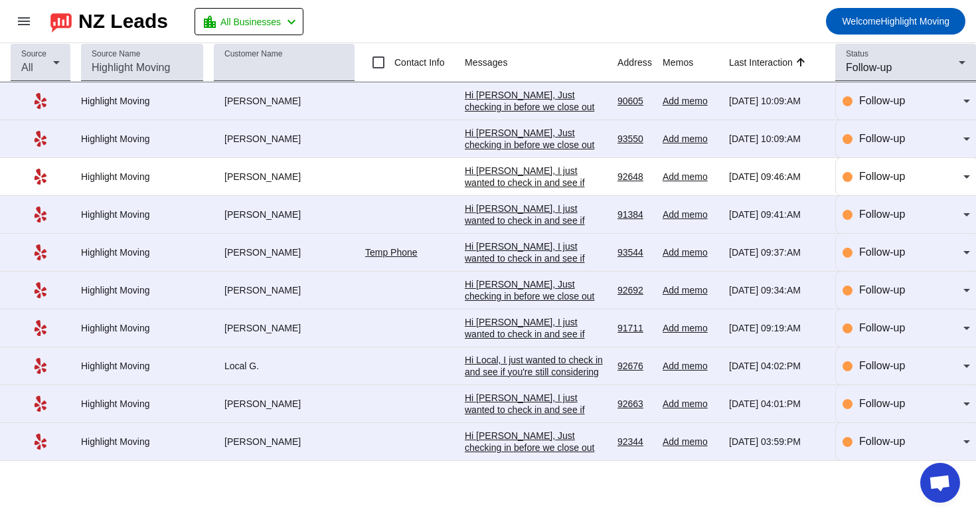
click at [542, 457] on div "Hi [PERSON_NAME], Just checking in before we close out your request. If you're …" at bounding box center [536, 495] width 142 height 131
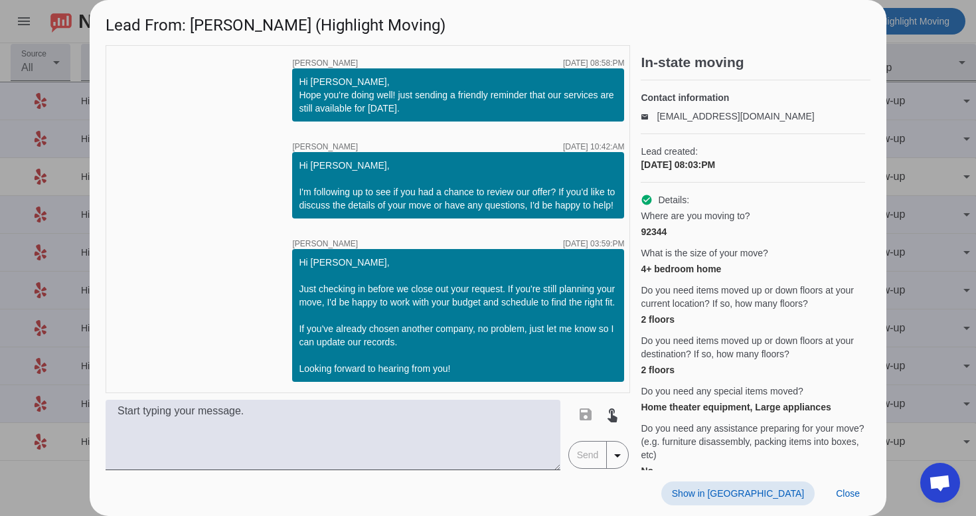
click at [756, 479] on div "Show in Yelp Close" at bounding box center [488, 493] width 797 height 46
click at [760, 491] on span "Show in [GEOGRAPHIC_DATA]" at bounding box center [738, 493] width 132 height 11
click at [848, 491] on span "Close" at bounding box center [848, 493] width 24 height 11
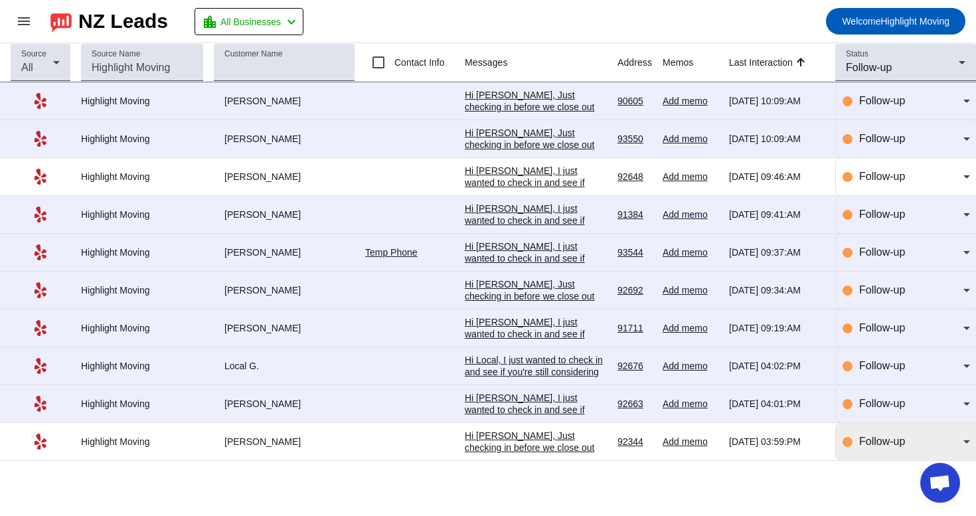
click at [888, 460] on div "Follow-up" at bounding box center [906, 441] width 127 height 37
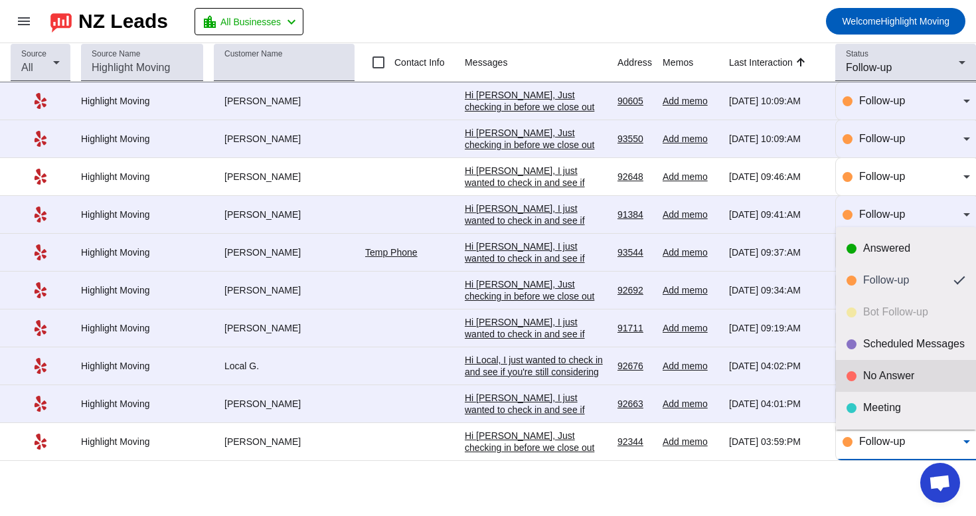
click at [898, 381] on div "No Answer" at bounding box center [914, 375] width 102 height 13
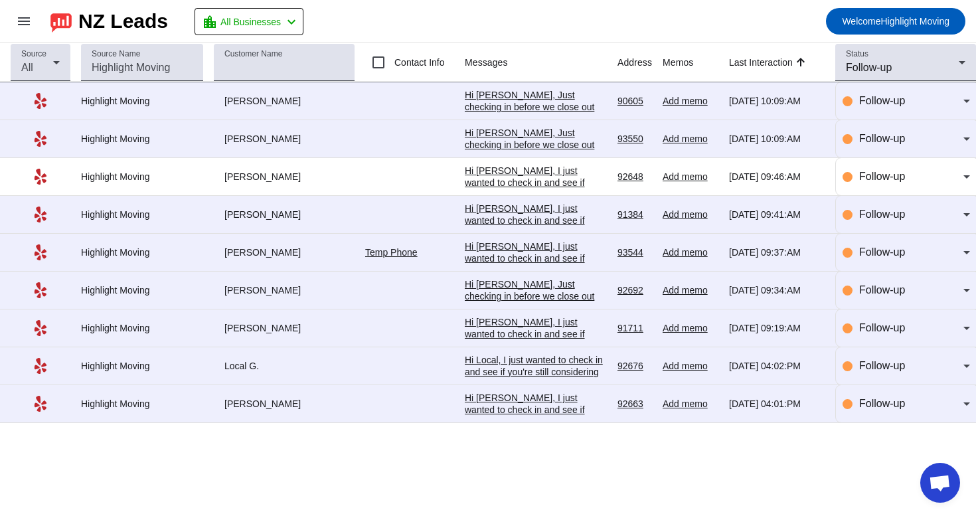
click at [549, 414] on div "Hi [PERSON_NAME], I just wanted to check in and see if you're still considering…" at bounding box center [536, 452] width 142 height 120
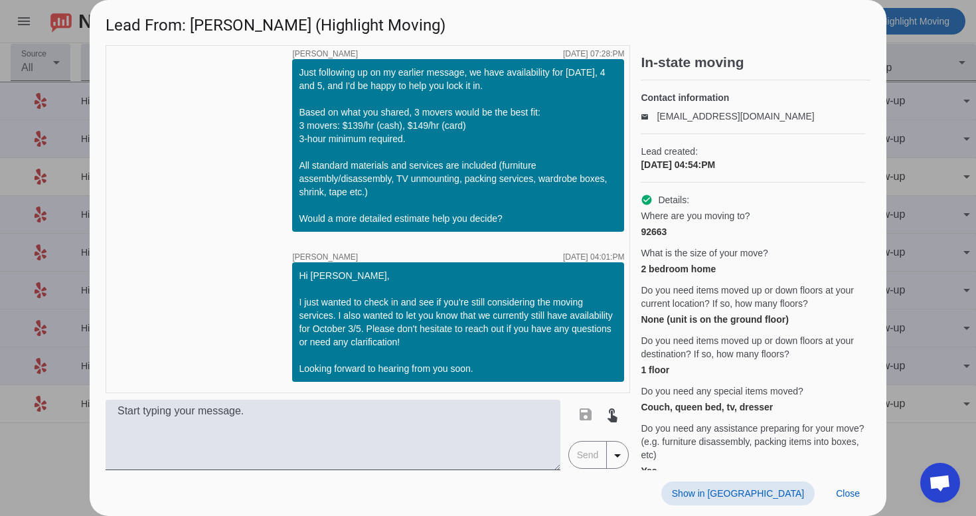
click at [778, 481] on div "Show in Yelp Close" at bounding box center [488, 493] width 797 height 46
click at [775, 488] on span "Show in [GEOGRAPHIC_DATA]" at bounding box center [738, 493] width 132 height 11
click at [856, 489] on span "Close" at bounding box center [848, 493] width 24 height 11
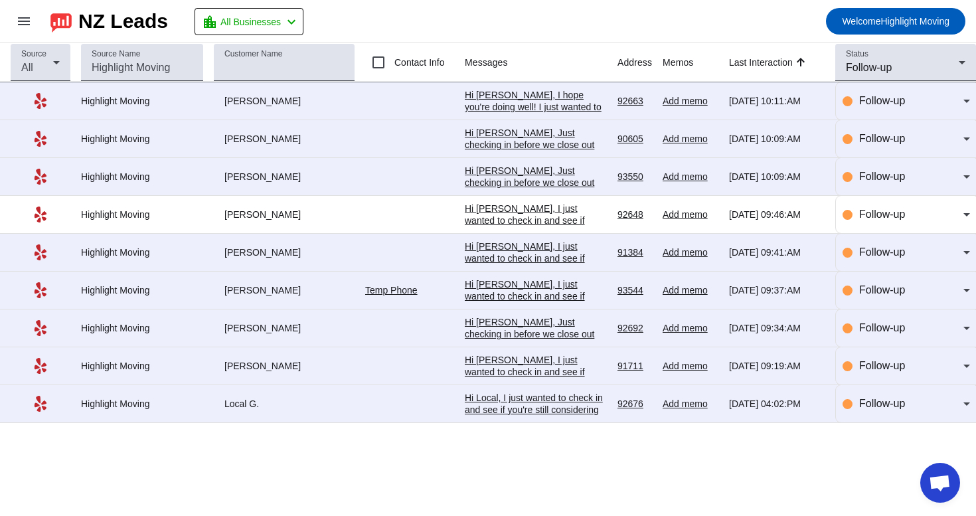
click at [577, 413] on div "Hi Local, I just wanted to check in and see if you're still considering the mov…" at bounding box center [536, 452] width 142 height 120
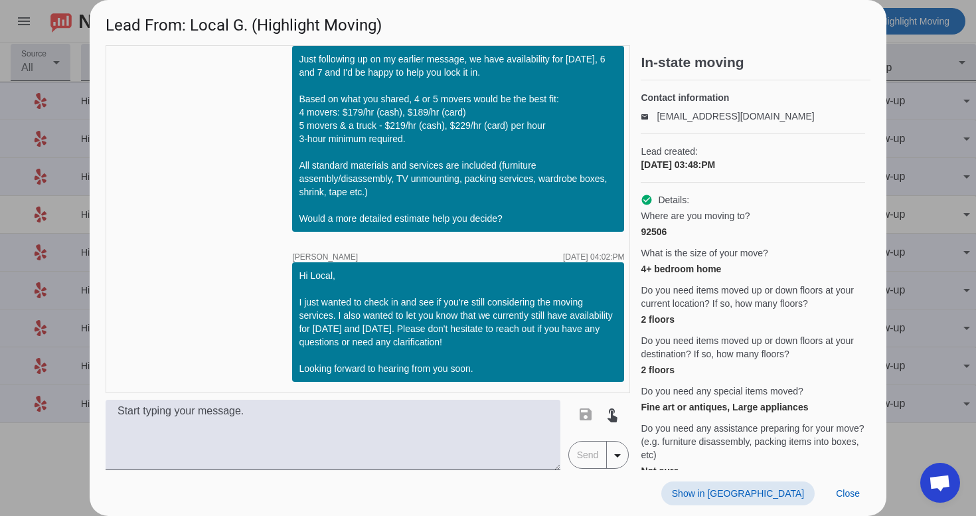
scroll to position [1576, 0]
click at [765, 505] on div "Show in Yelp Close" at bounding box center [488, 493] width 797 height 46
click at [770, 496] on span "Show in [GEOGRAPHIC_DATA]" at bounding box center [738, 493] width 132 height 11
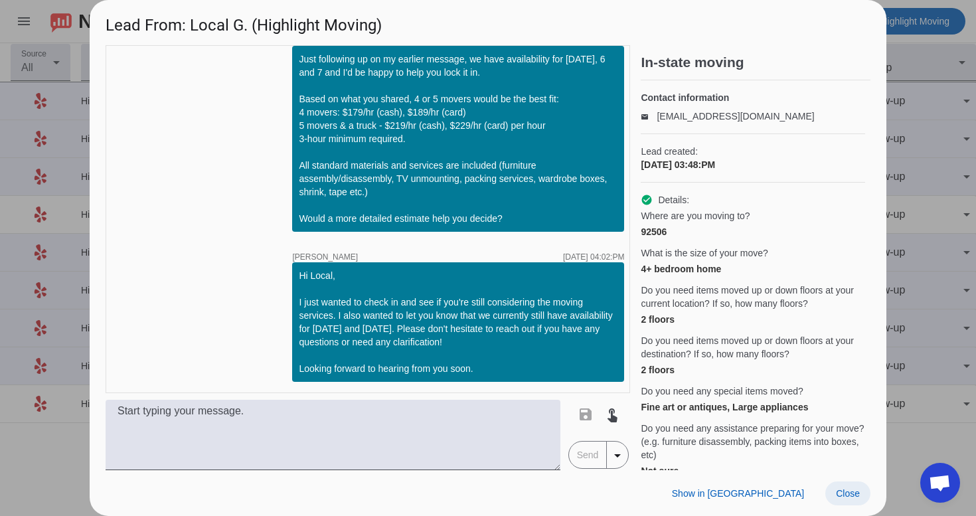
click at [857, 499] on span at bounding box center [847, 493] width 45 height 24
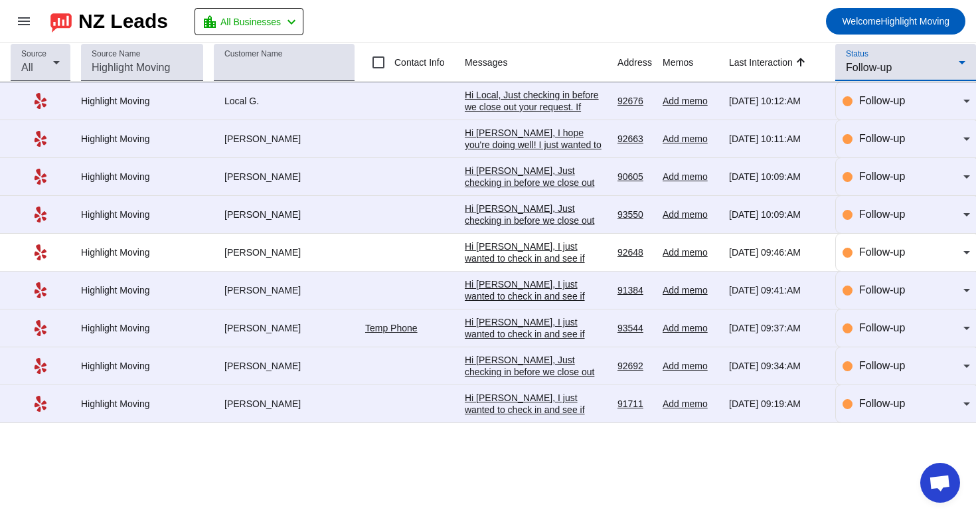
click at [882, 67] on span "Follow-up" at bounding box center [869, 67] width 46 height 11
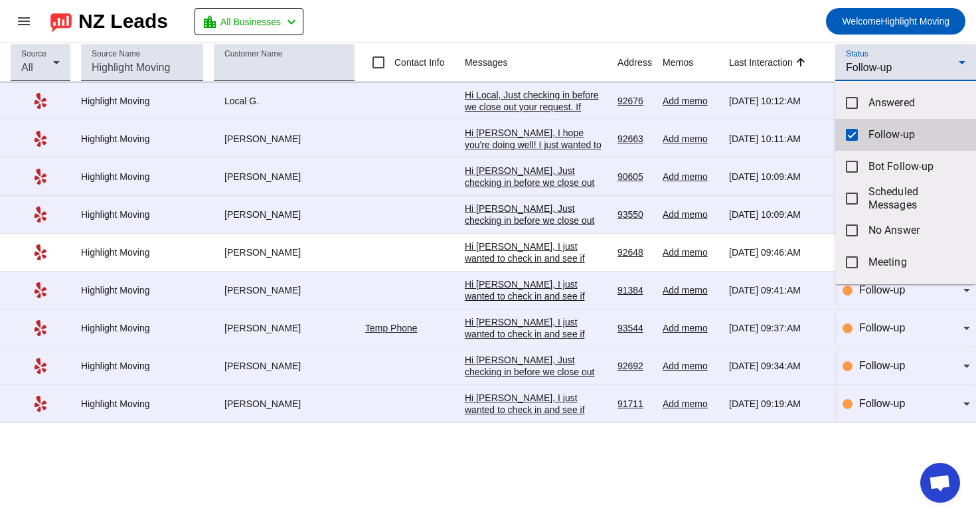
click at [856, 140] on mat-pseudo-checkbox at bounding box center [852, 135] width 12 height 12
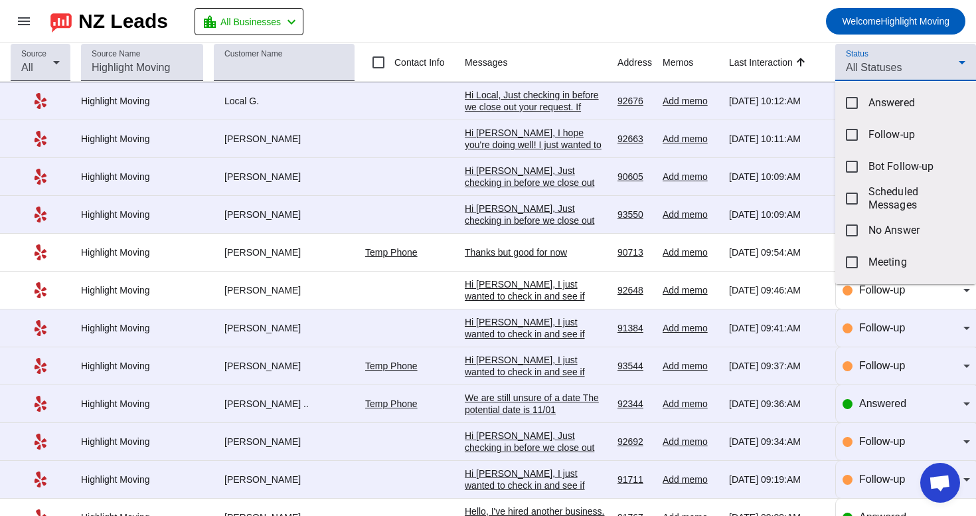
click at [880, 57] on div at bounding box center [488, 258] width 976 height 516
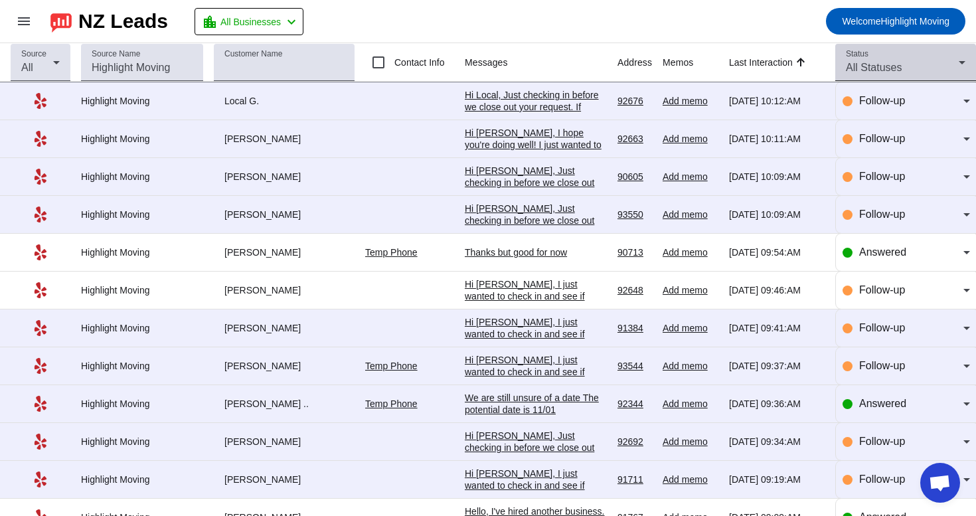
click at [876, 64] on span "All Statuses" at bounding box center [874, 67] width 56 height 11
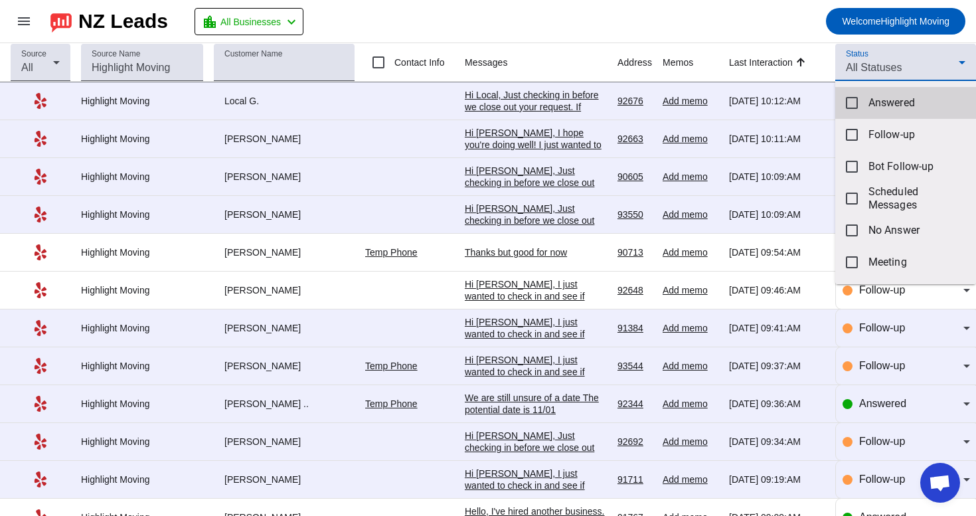
click at [870, 104] on span "Answered" at bounding box center [916, 102] width 97 height 13
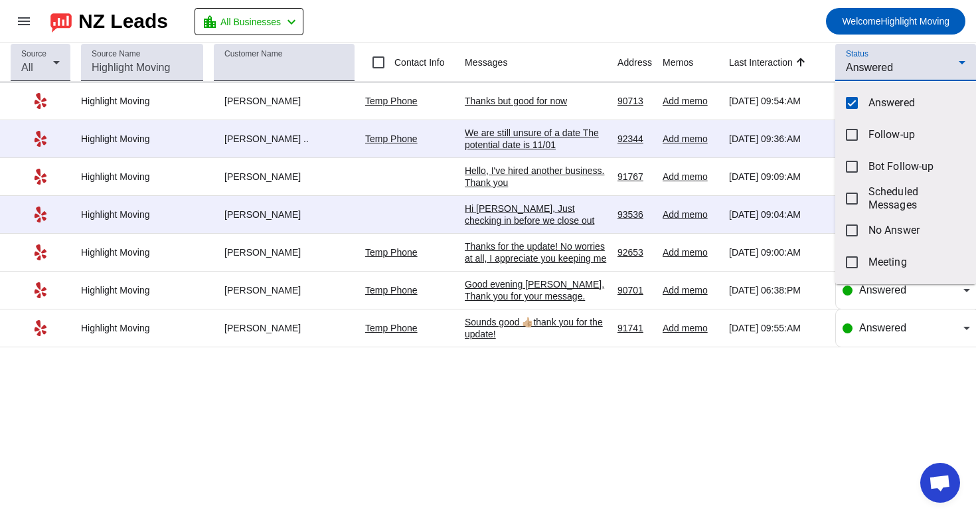
click at [554, 406] on div at bounding box center [488, 258] width 976 height 516
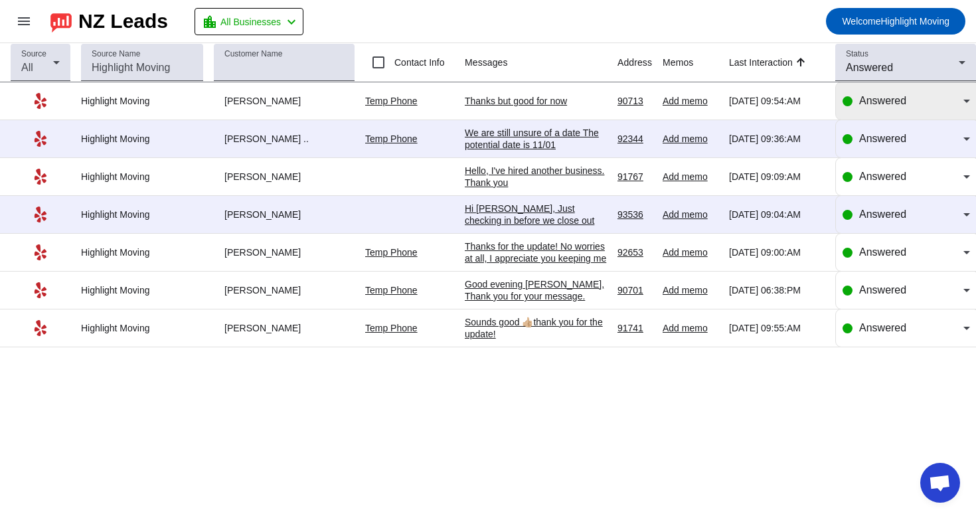
click at [886, 102] on span "Answered" at bounding box center [882, 100] width 47 height 11
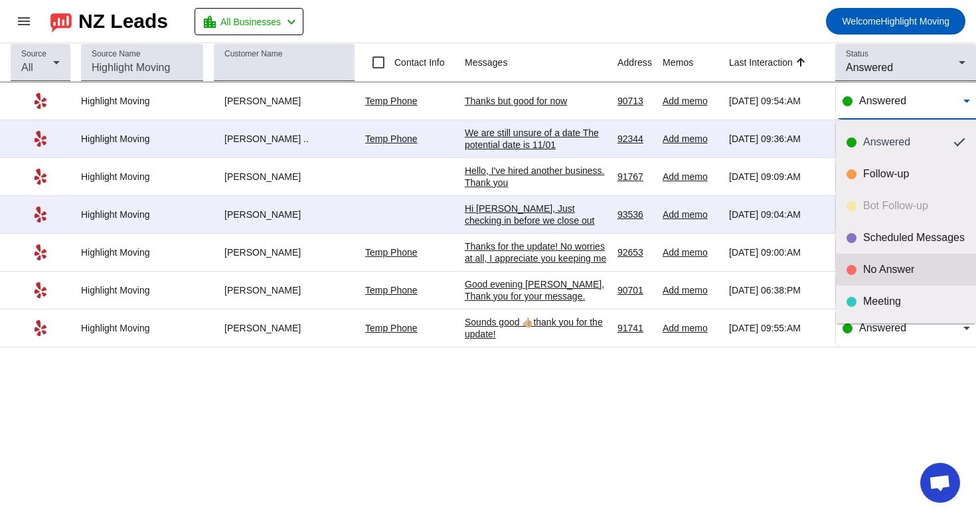
click at [854, 269] on div at bounding box center [852, 270] width 10 height 10
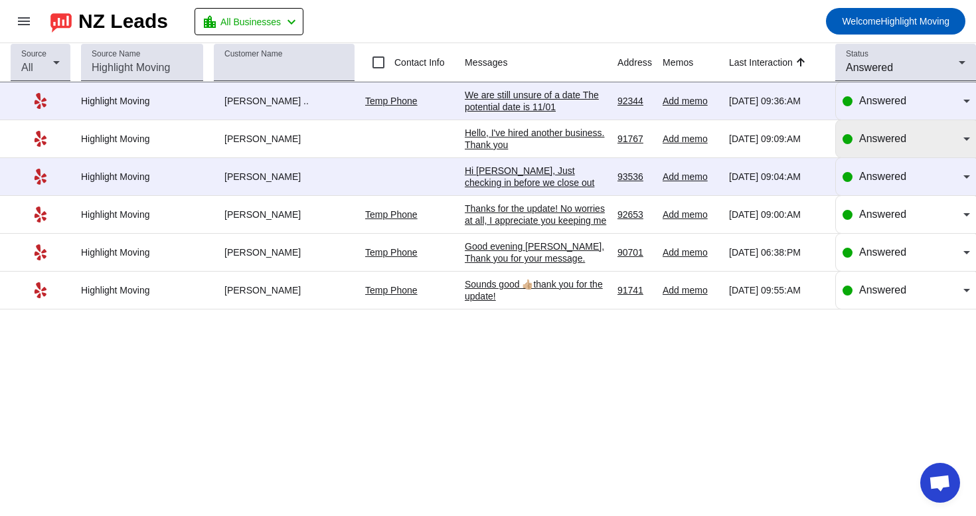
click at [862, 155] on div "Answered" at bounding box center [906, 138] width 127 height 37
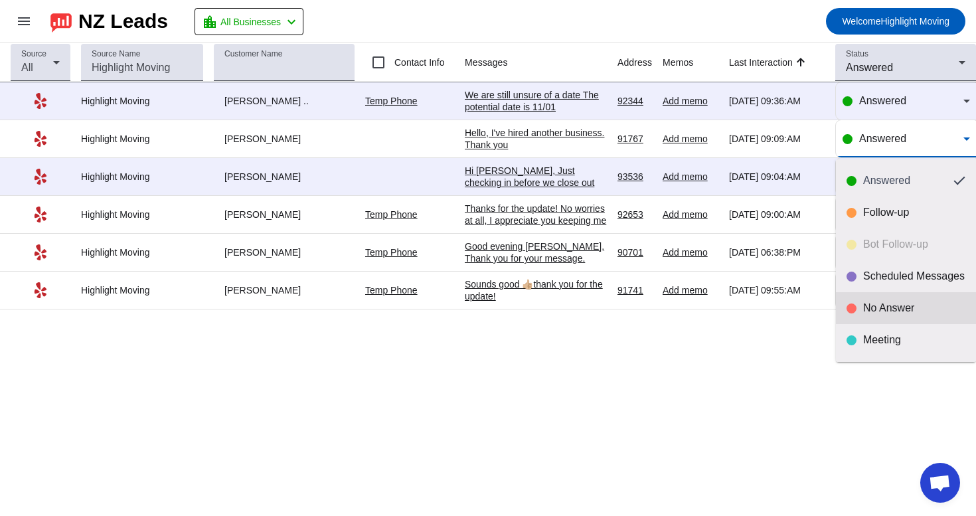
click at [855, 298] on mat-option "No Answer" at bounding box center [906, 308] width 140 height 32
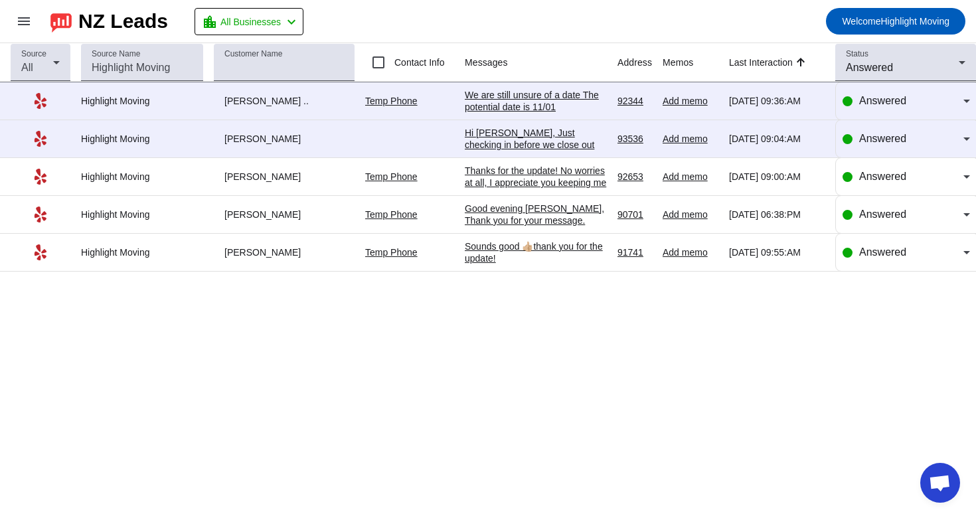
click at [550, 102] on div "We are still unsure of a date The potential date is 11/01" at bounding box center [536, 101] width 142 height 24
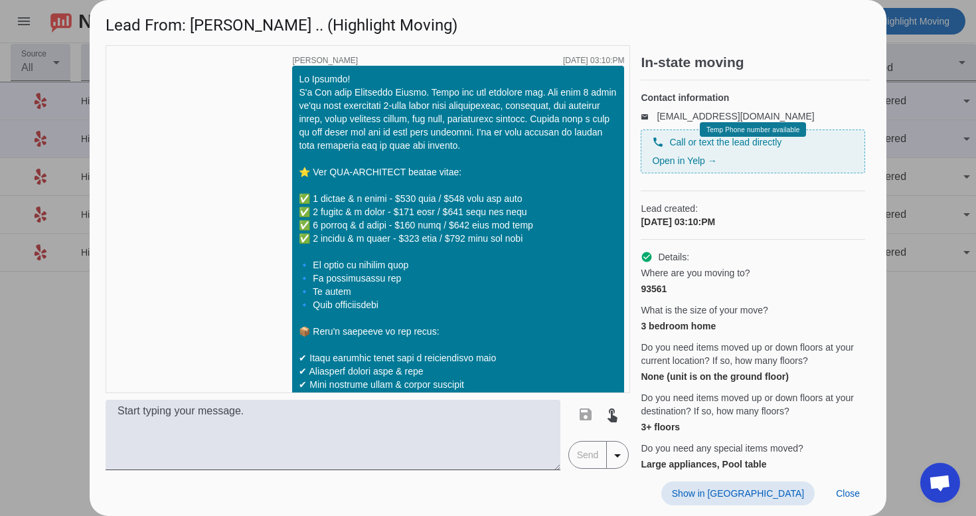
scroll to position [1336, 0]
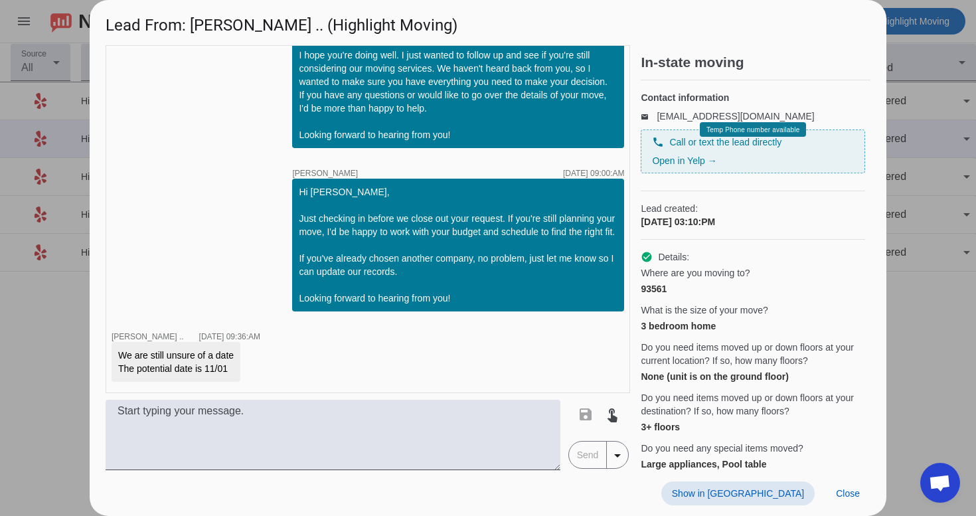
click at [758, 497] on span "Show in [GEOGRAPHIC_DATA]" at bounding box center [738, 493] width 132 height 11
click at [843, 491] on span "Close" at bounding box center [848, 493] width 24 height 11
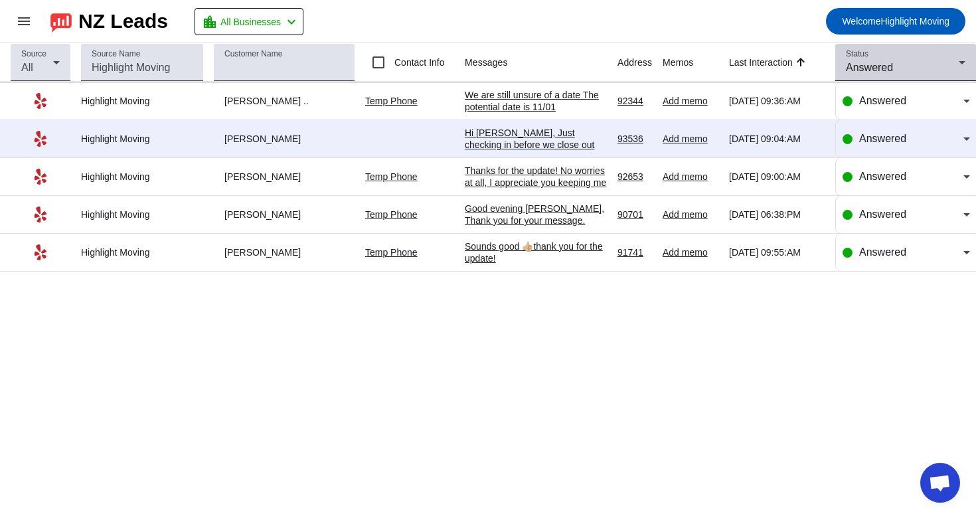
click at [912, 64] on div "Answered" at bounding box center [902, 68] width 113 height 16
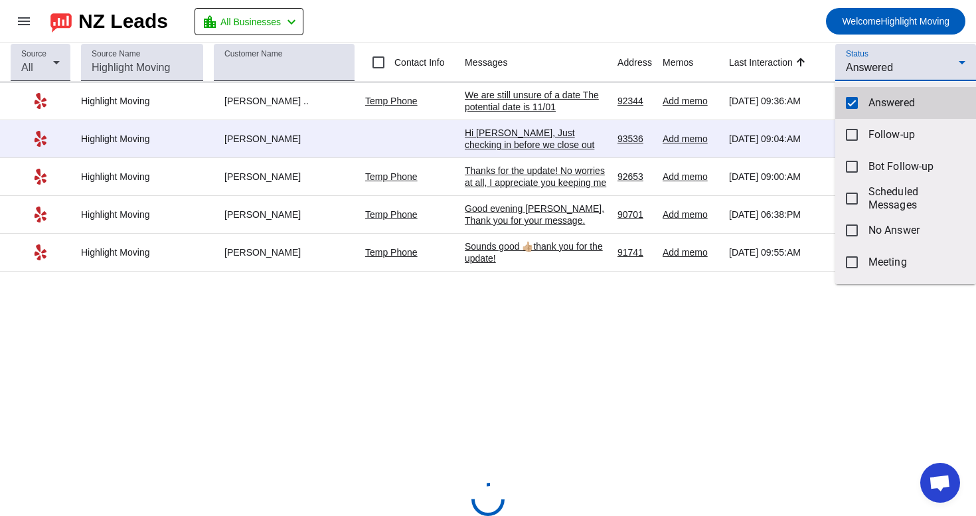
click at [851, 107] on mat-pseudo-checkbox at bounding box center [852, 103] width 12 height 12
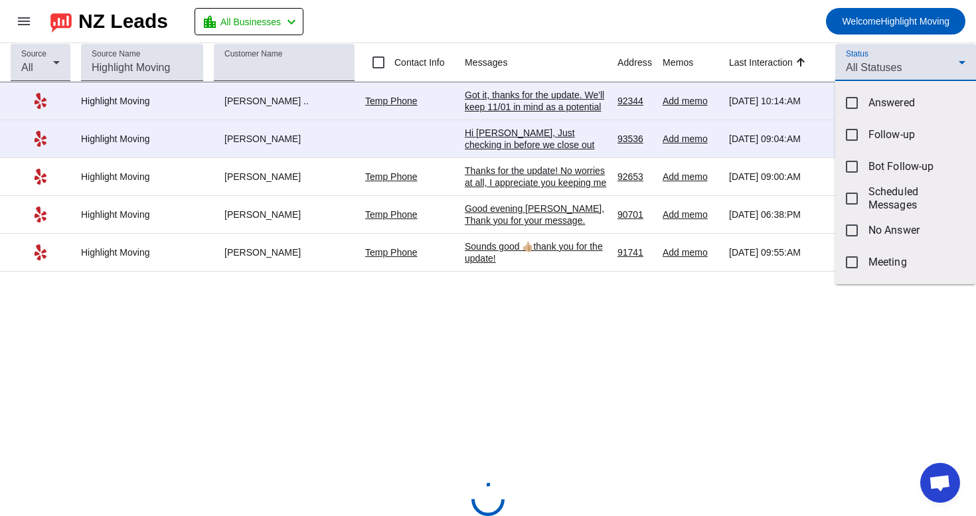
click at [805, 42] on div at bounding box center [488, 258] width 976 height 516
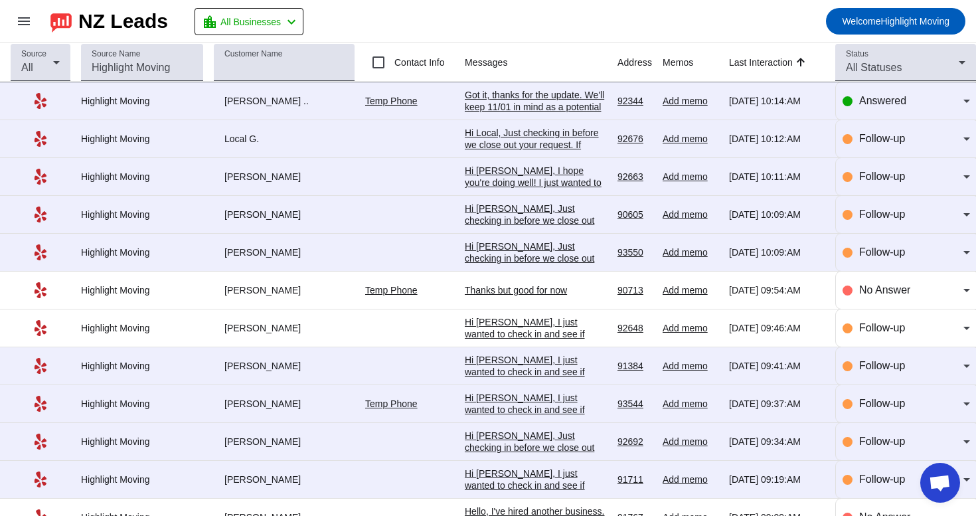
scroll to position [0, 0]
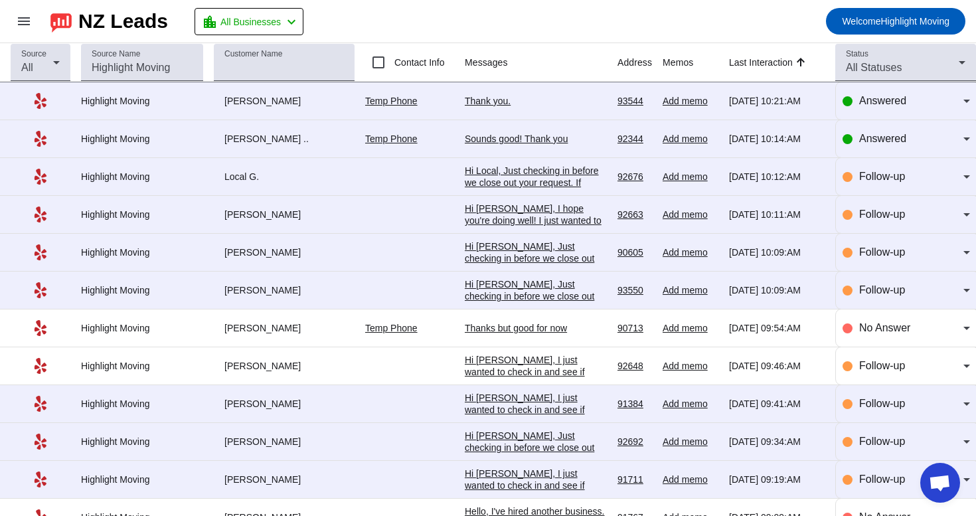
click at [532, 99] on div "Thank you." at bounding box center [536, 101] width 142 height 12
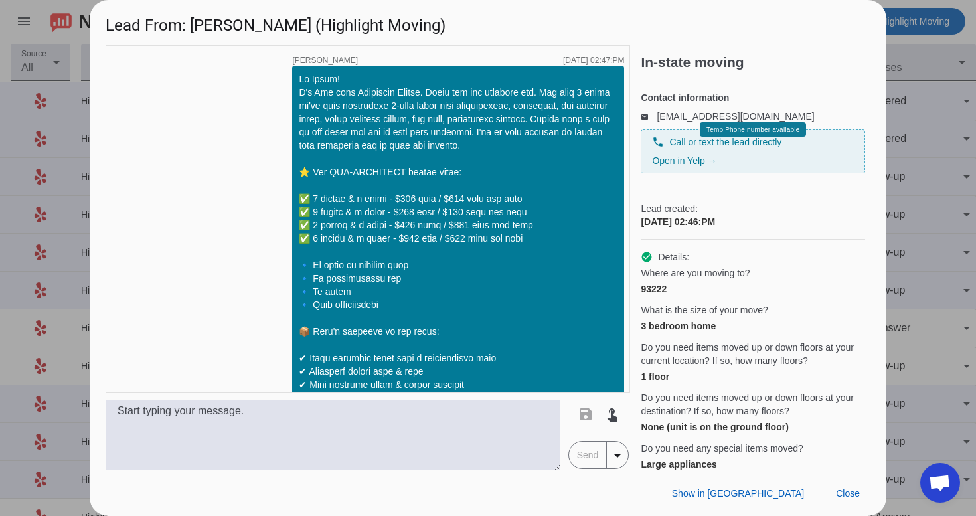
scroll to position [1301, 0]
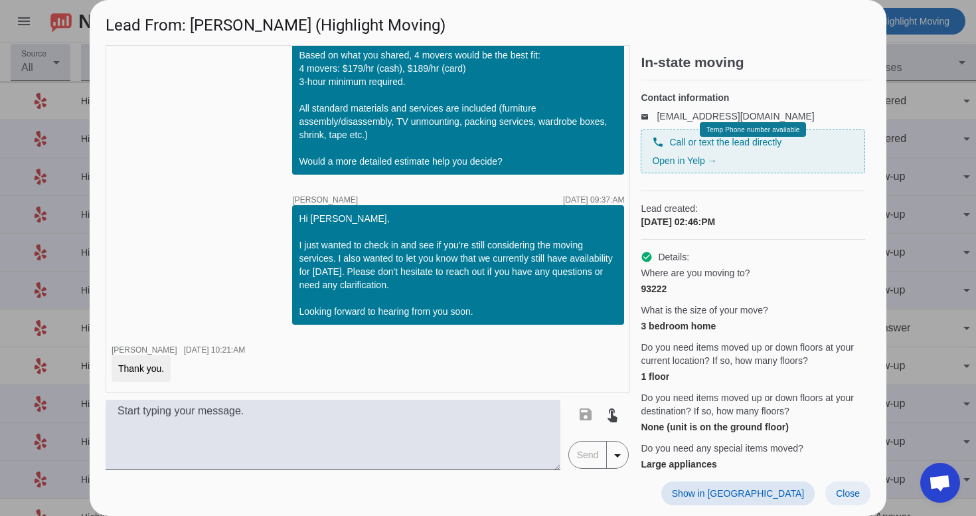
click at [837, 500] on span at bounding box center [847, 493] width 45 height 24
